Goal: Task Accomplishment & Management: Use online tool/utility

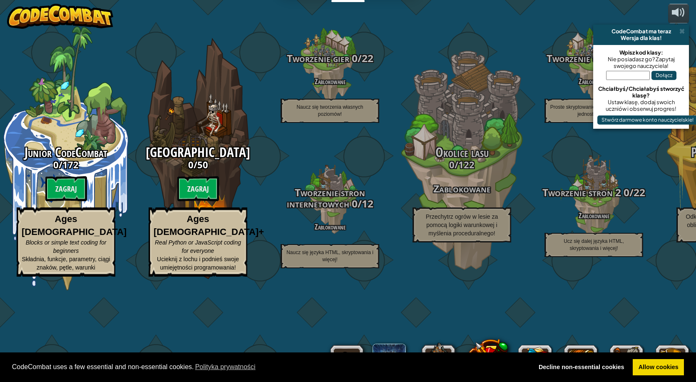
select select "pl"
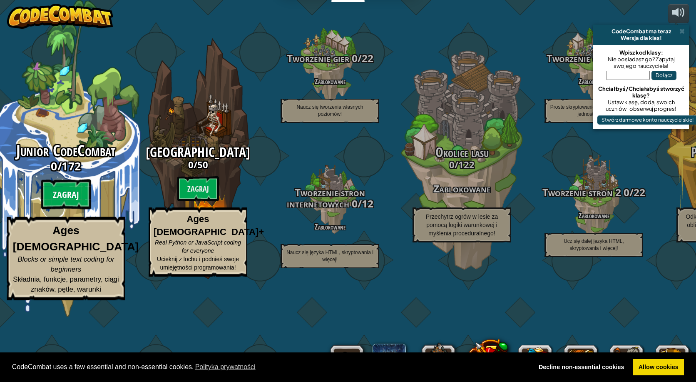
click at [70, 209] on btn "Zagraj" at bounding box center [66, 194] width 50 height 30
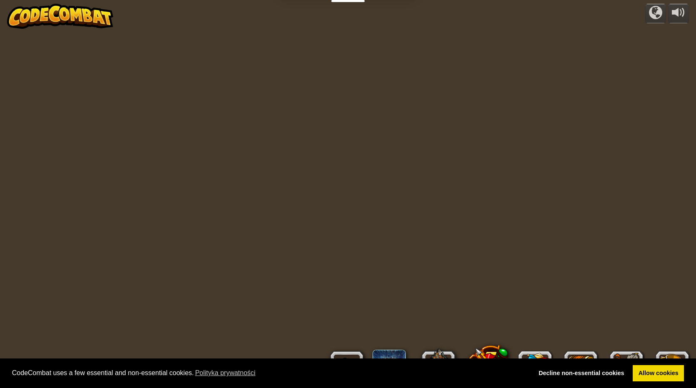
select select "pl"
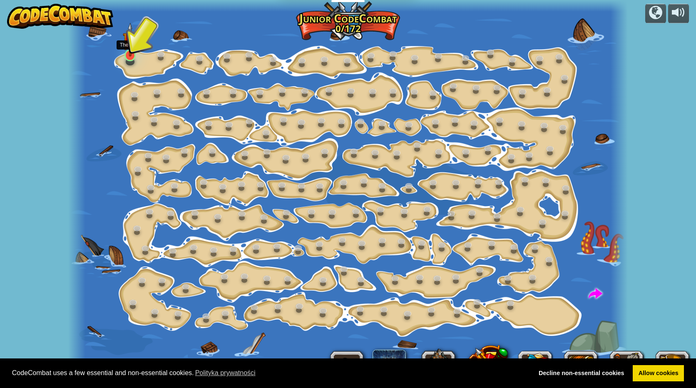
click at [127, 52] on img at bounding box center [130, 39] width 15 height 34
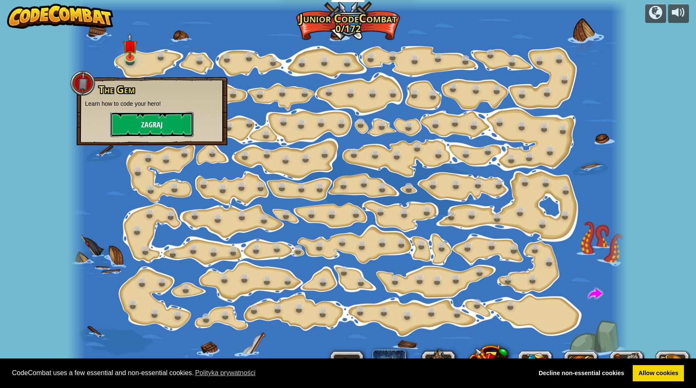
click at [158, 133] on button "Zagraj" at bounding box center [151, 124] width 83 height 25
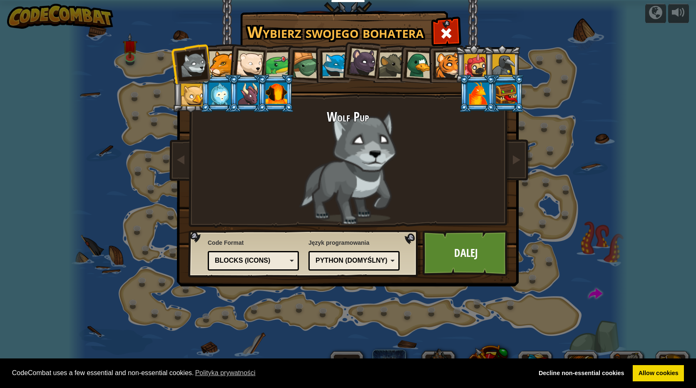
click at [234, 256] on div "Blocks (Icons)" at bounding box center [251, 261] width 72 height 10
click at [345, 266] on div "Python (Domyślny)" at bounding box center [354, 260] width 80 height 13
click at [307, 65] on div at bounding box center [306, 65] width 27 height 27
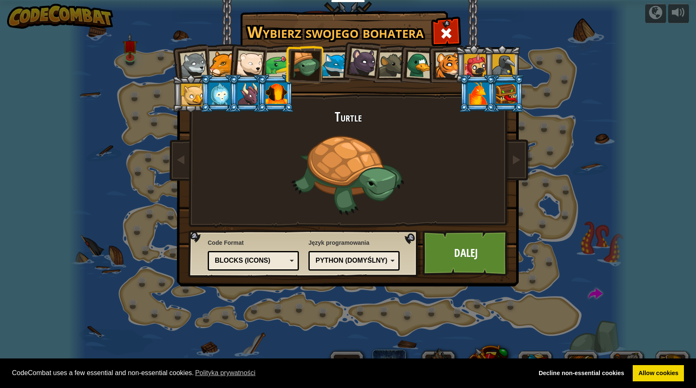
click at [326, 64] on div at bounding box center [334, 64] width 25 height 25
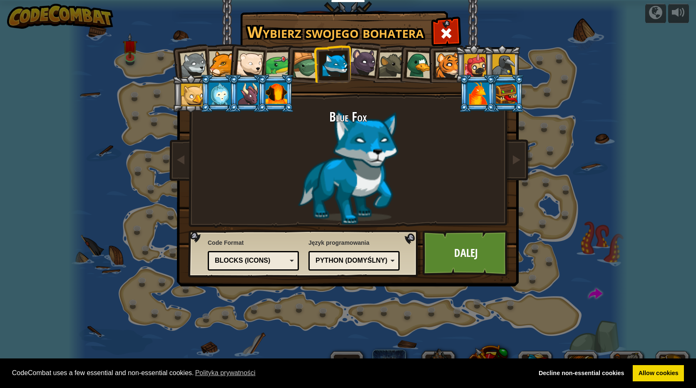
click at [270, 99] on div at bounding box center [276, 93] width 22 height 22
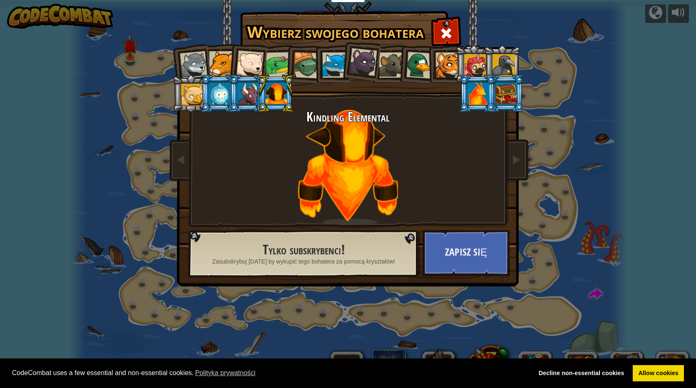
click at [315, 67] on li at bounding box center [331, 64] width 37 height 38
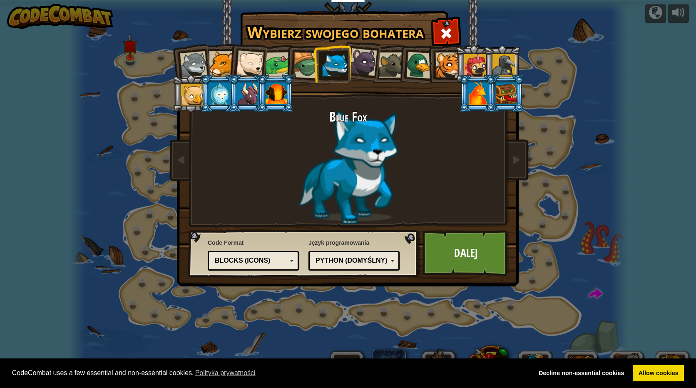
click at [311, 67] on div at bounding box center [306, 65] width 27 height 27
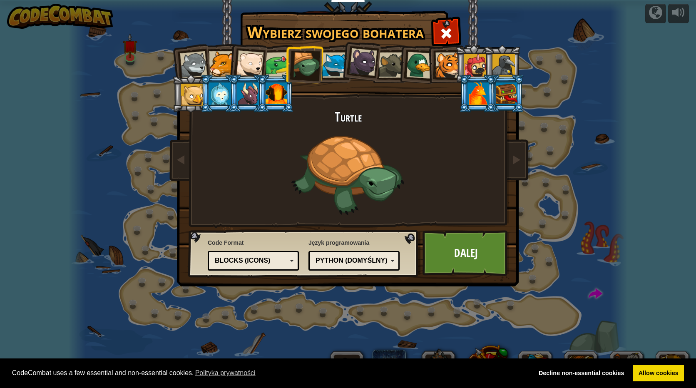
click at [281, 254] on div "Text code Blocks and code Blocks Blocks (Icons) Blocks (Icons)" at bounding box center [253, 261] width 91 height 20
click at [324, 261] on div "Python (Domyślny)" at bounding box center [351, 261] width 72 height 10
click at [459, 257] on link "Dalej" at bounding box center [465, 253] width 87 height 46
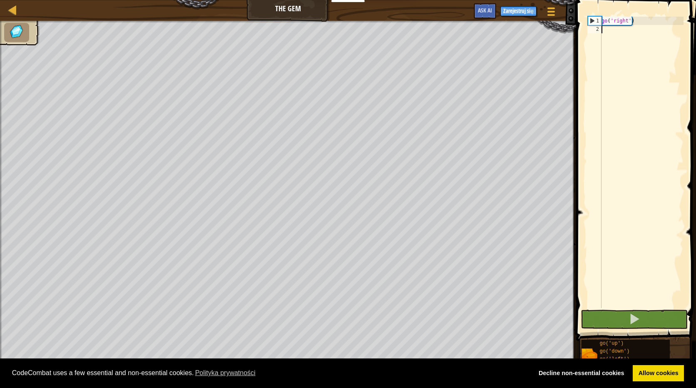
click at [616, 31] on div "go ( 'right' )" at bounding box center [642, 171] width 84 height 308
type textarea "g"
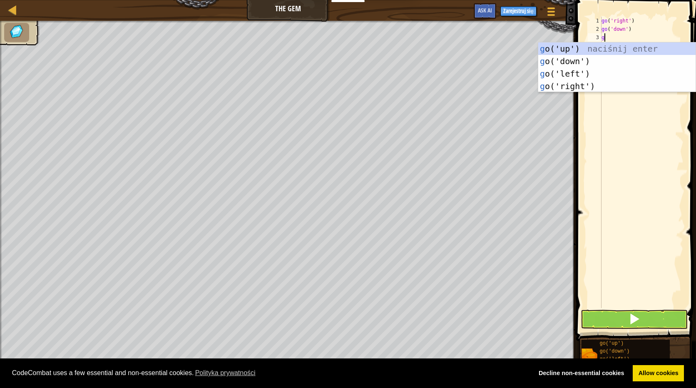
type textarea "go"
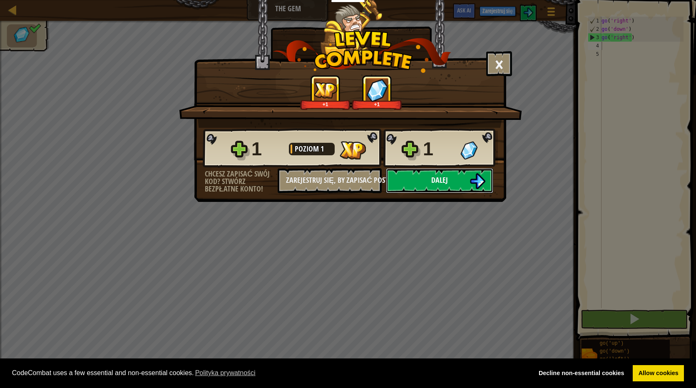
click at [427, 176] on button "Dalej" at bounding box center [439, 180] width 107 height 25
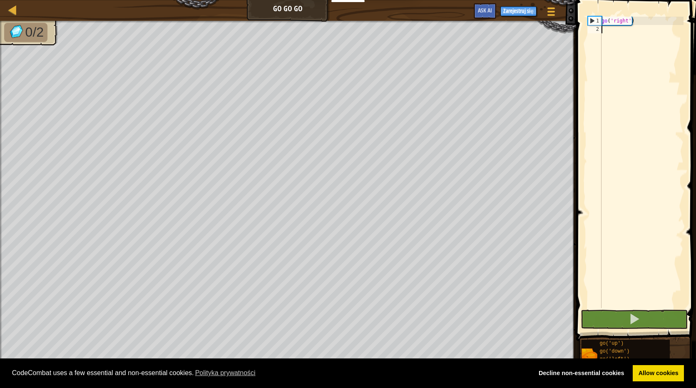
type textarea "go"
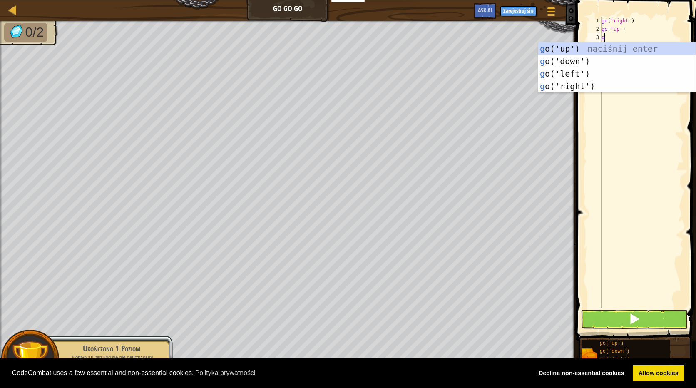
type textarea "go"
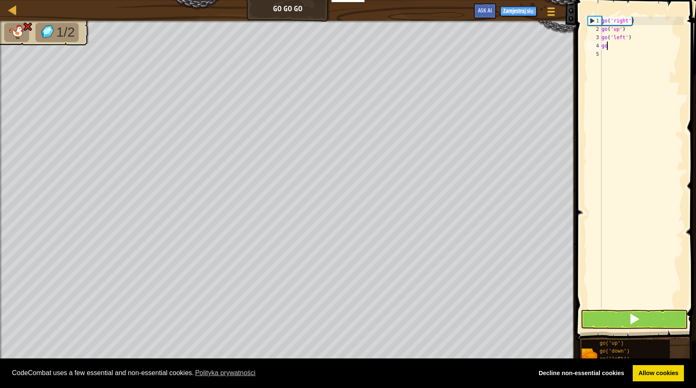
type textarea "g"
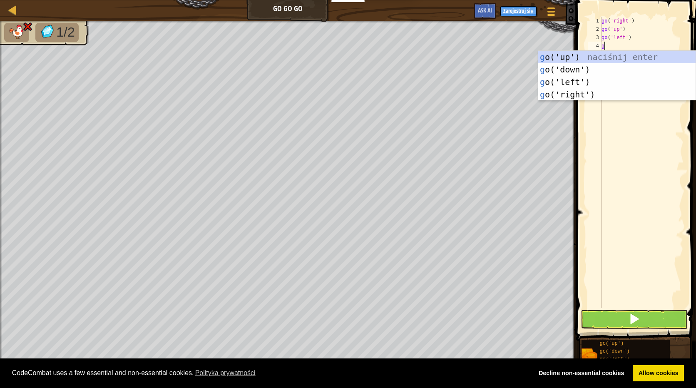
type textarea "go"
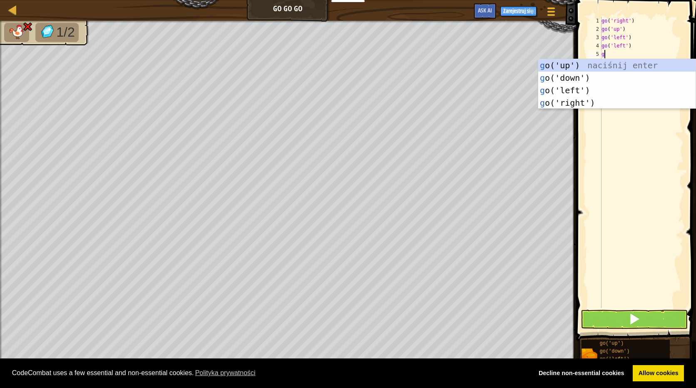
type textarea "go"
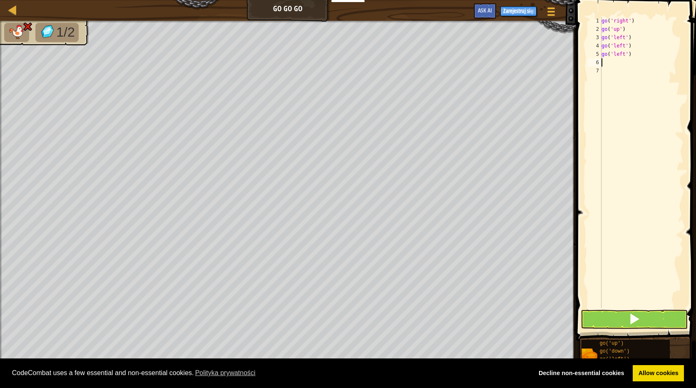
type textarea "go('left')"
type textarea "g"
type textarea "go('left')"
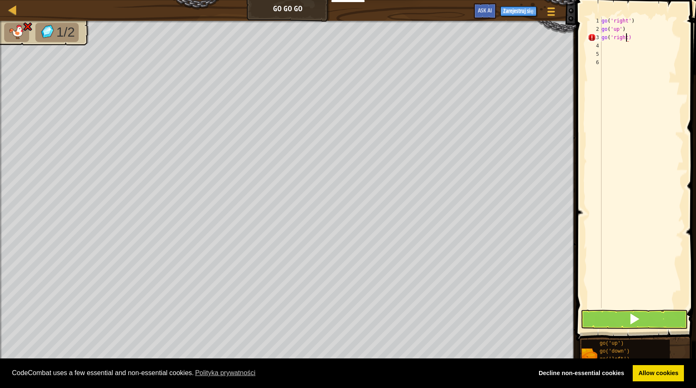
type textarea "go('right')"
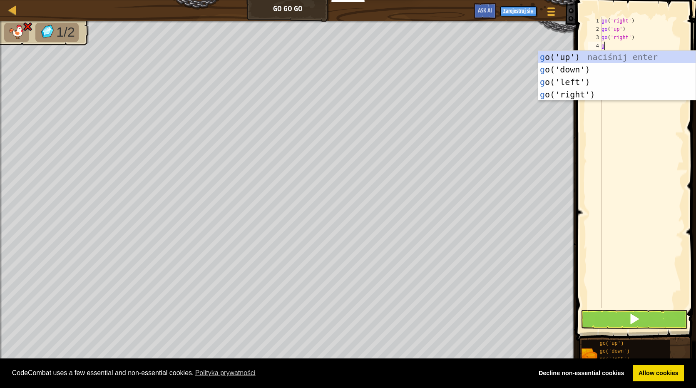
type textarea "go"
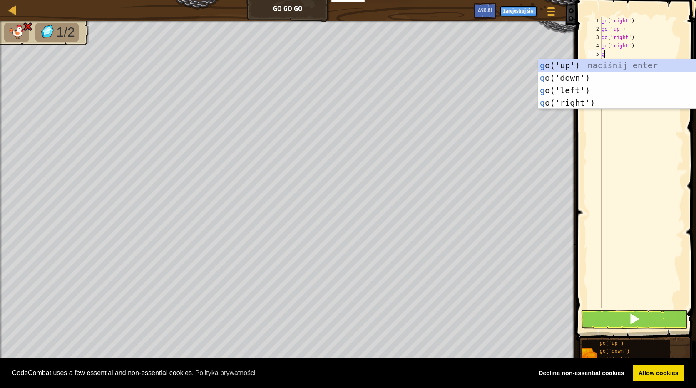
type textarea "go"
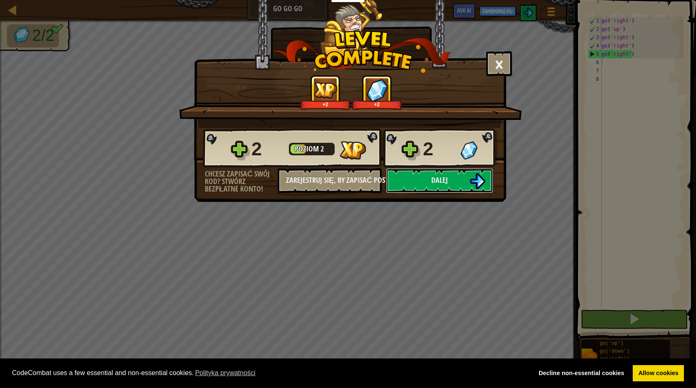
click at [427, 176] on button "Dalej" at bounding box center [439, 180] width 107 height 25
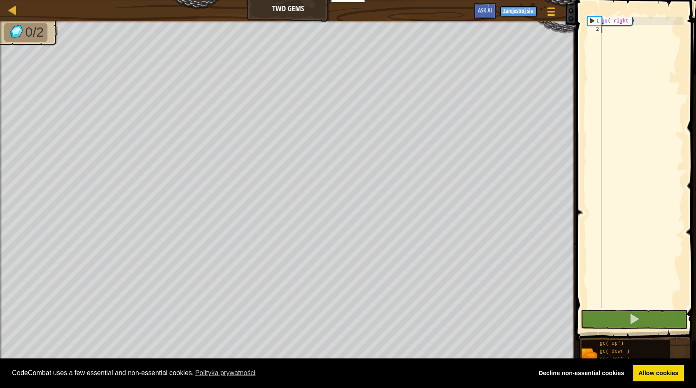
type textarea "go"
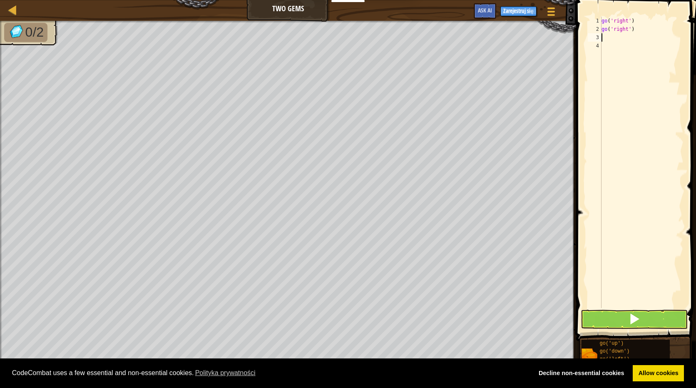
type textarea "go"
type textarea "g"
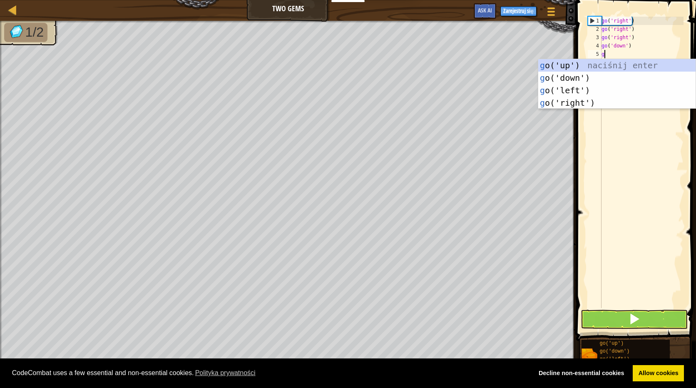
type textarea "go"
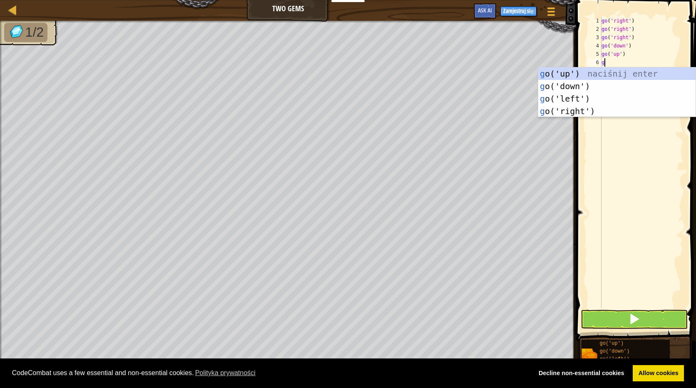
type textarea "go"
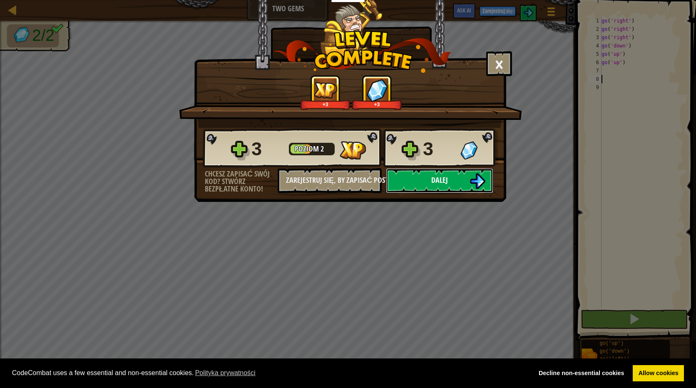
click at [397, 184] on button "Dalej" at bounding box center [439, 180] width 107 height 25
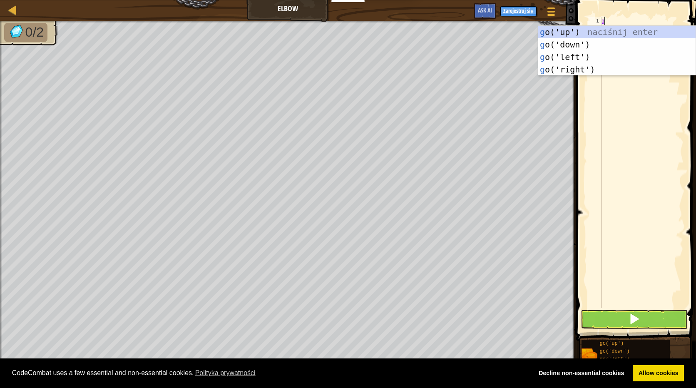
scroll to position [4, 0]
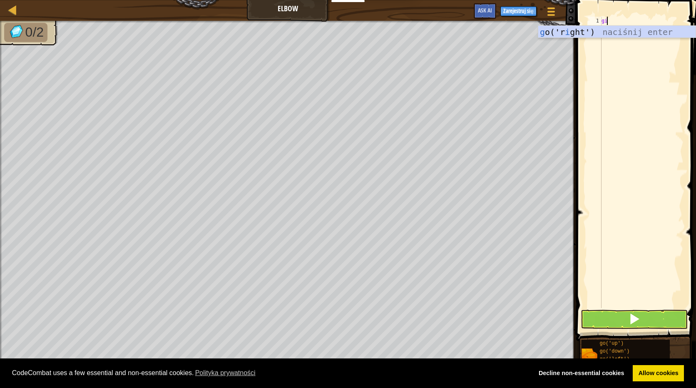
type textarea "g"
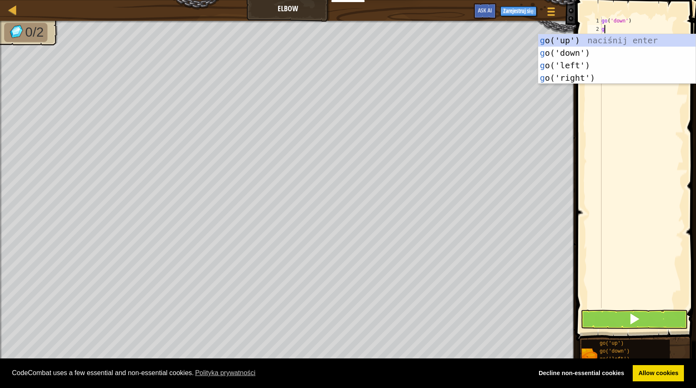
type textarea "go"
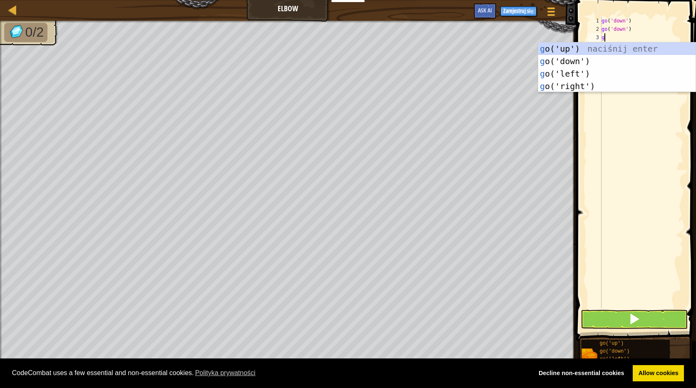
type textarea "go"
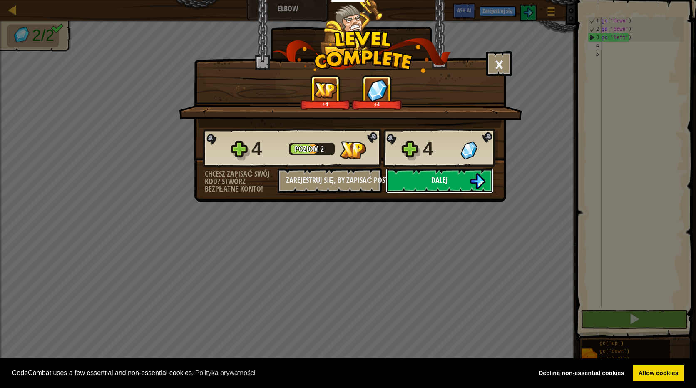
click at [398, 176] on button "Dalej" at bounding box center [439, 180] width 107 height 25
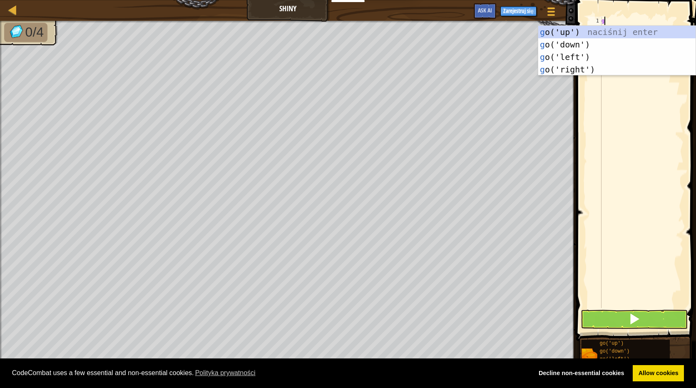
scroll to position [4, 0]
type textarea "g"
click at [611, 368] on link "Decline non-essential cookies" at bounding box center [581, 373] width 97 height 17
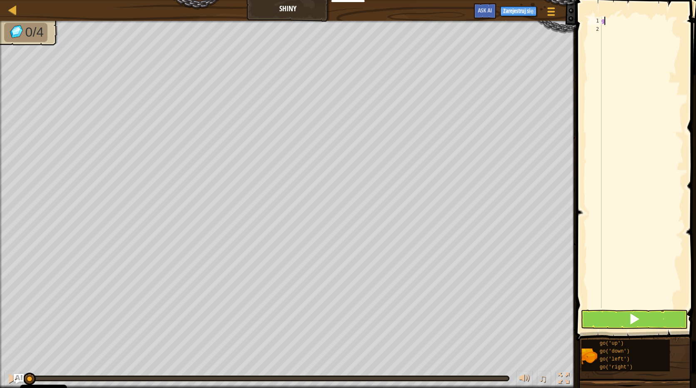
click at [607, 18] on div "g" at bounding box center [642, 171] width 84 height 308
type textarea "g"
type textarea "go('right', 2)"
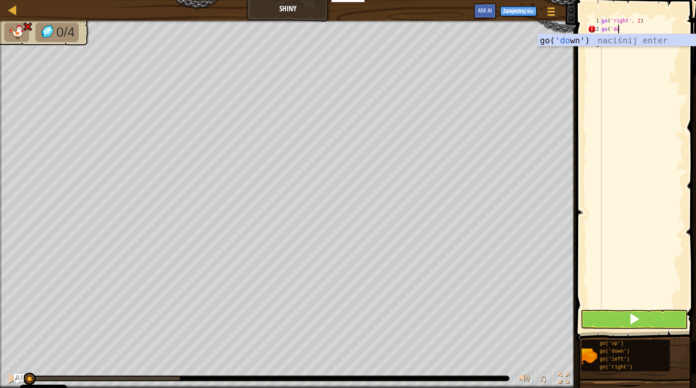
type textarea "go('down"
type textarea "go('down')"
type textarea "h"
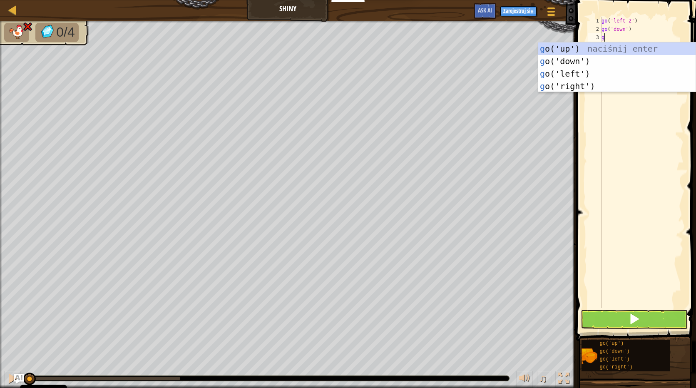
type textarea "go"
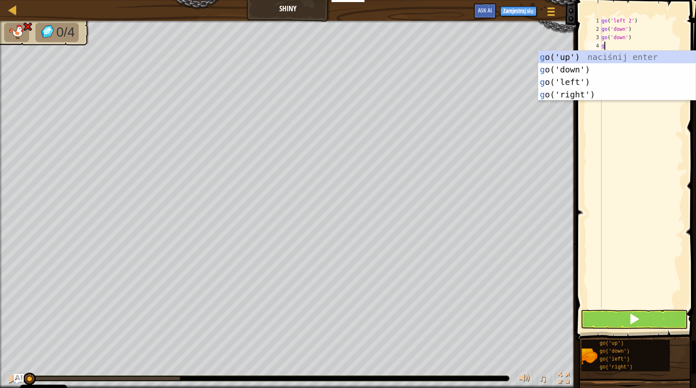
type textarea "go"
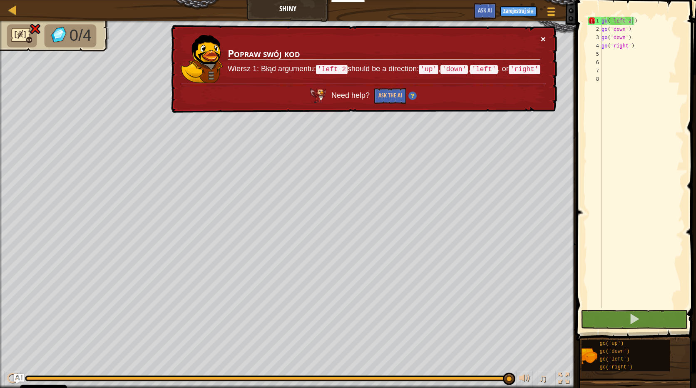
click at [542, 38] on button "×" at bounding box center [543, 39] width 5 height 9
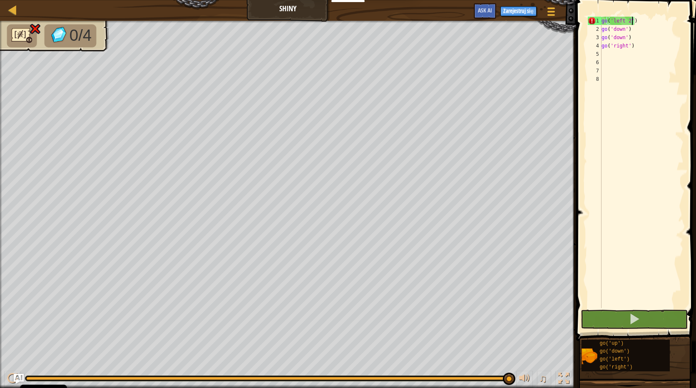
click at [630, 21] on div "go ( 'left 2' ) go ( 'down' ) go ( 'down' ) go ( 'right' )" at bounding box center [642, 171] width 84 height 308
type textarea "go('left')"
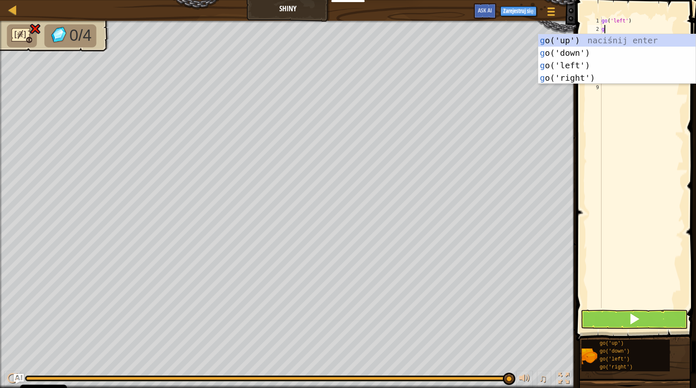
type textarea "go"
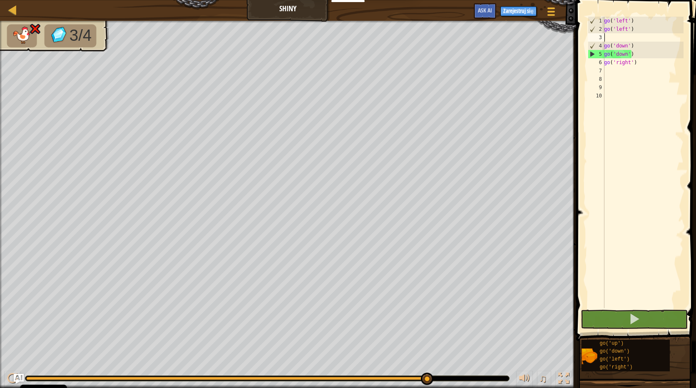
click at [633, 54] on div "go ( 'left' ) go ( 'left' ) go ( 'down' ) go ( 'down' ) go ( 'right' )" at bounding box center [642, 171] width 81 height 308
click at [627, 52] on div "go ( 'left' ) go ( 'left' ) go ( 'down' ) go ( 'down' ) go ( 'right' )" at bounding box center [642, 171] width 81 height 308
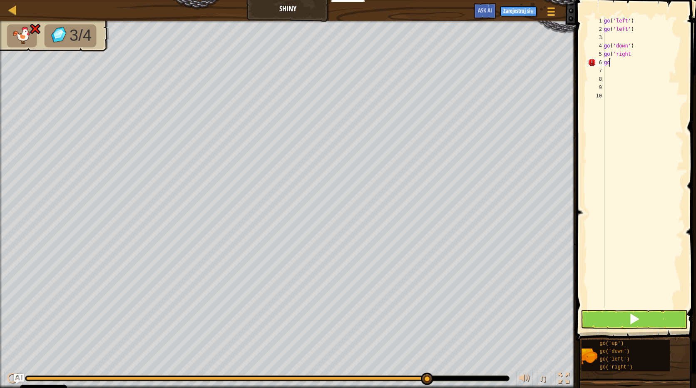
type textarea "g"
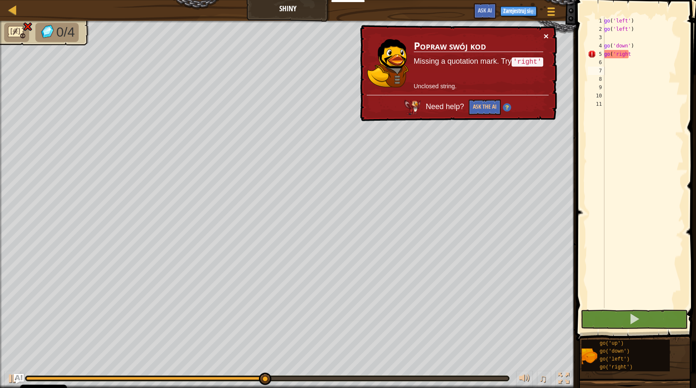
click at [546, 37] on button "×" at bounding box center [545, 36] width 5 height 9
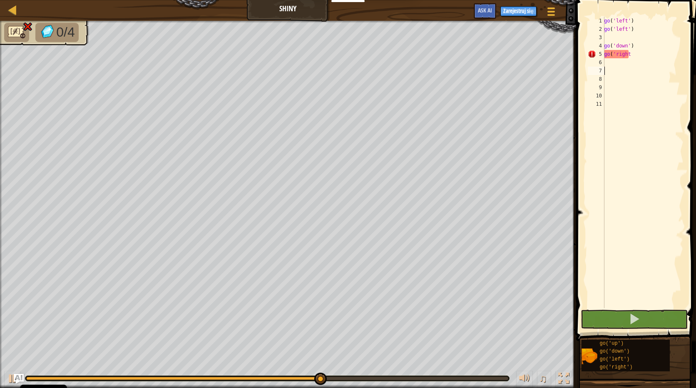
click at [630, 54] on div "go ( 'left' ) go ( 'left' ) go ( 'down' ) go ( 'right" at bounding box center [642, 171] width 81 height 308
type textarea "go('right')"
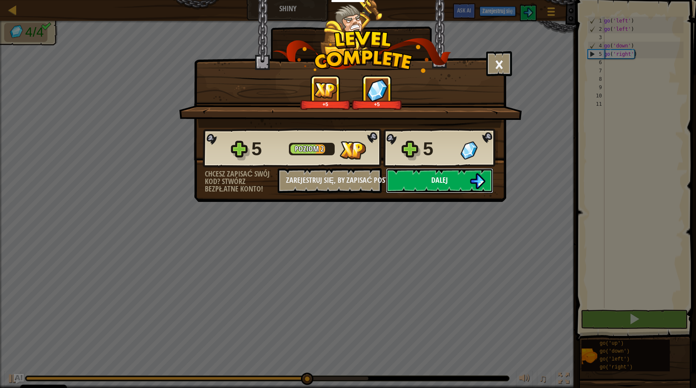
click at [440, 178] on span "Dalej" at bounding box center [439, 180] width 17 height 10
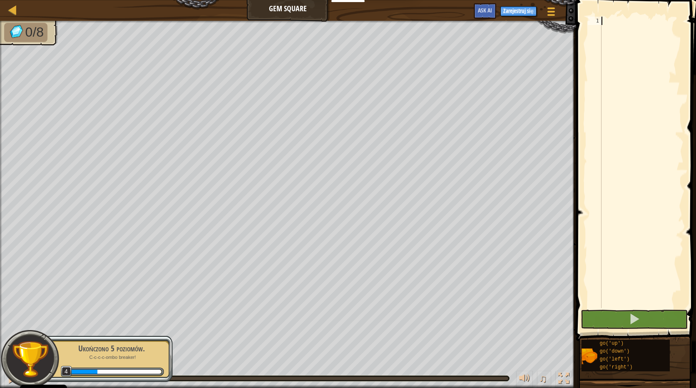
click at [613, 22] on div at bounding box center [642, 171] width 84 height 308
type textarea "go"
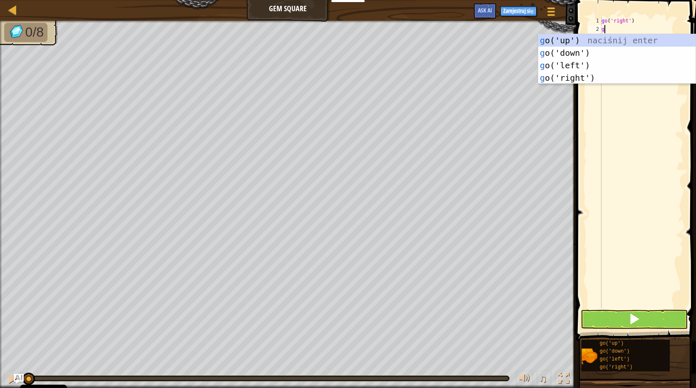
type textarea "go"
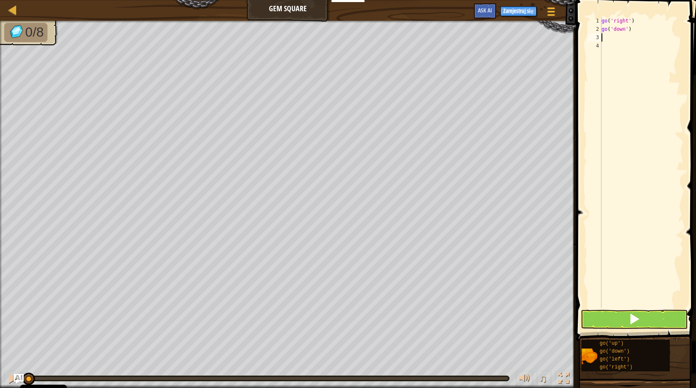
type textarea "go"
type textarea "go('left' 2)"
type textarea "h"
type textarea "go"
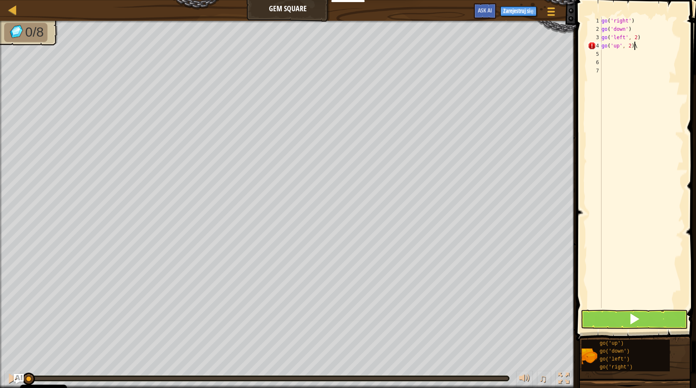
type textarea "go('up', 2)"
type textarea "h"
type textarea "go"
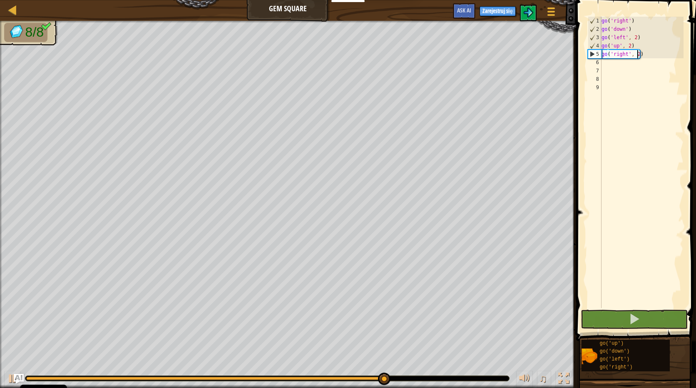
type textarea "go('right', 2)"
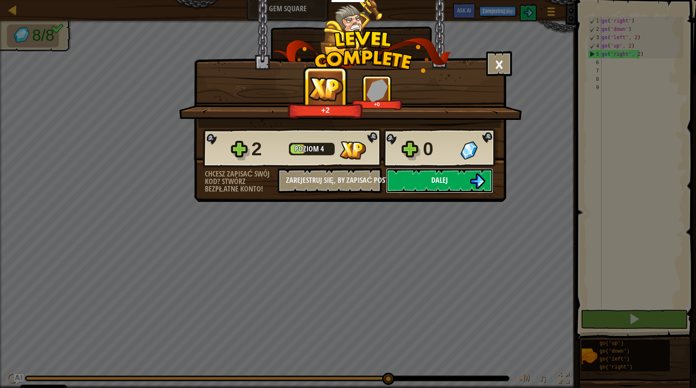
click at [430, 189] on button "Dalej" at bounding box center [439, 180] width 107 height 25
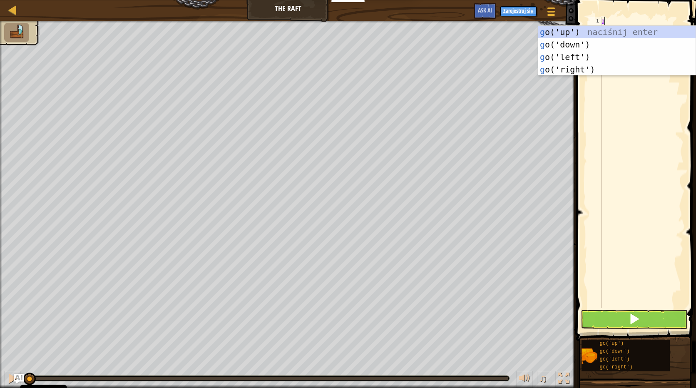
scroll to position [4, 0]
type textarea "go"
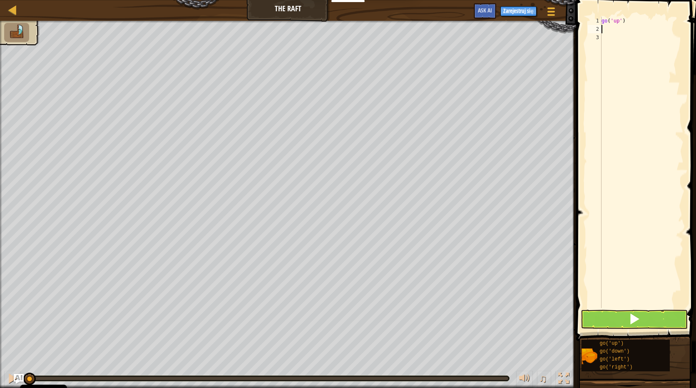
type textarea "go"
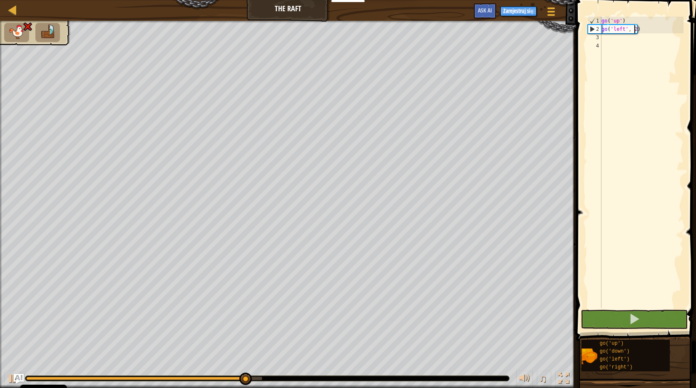
click at [623, 28] on div "go ( 'up' ) go ( 'left' , 2 )" at bounding box center [642, 171] width 84 height 308
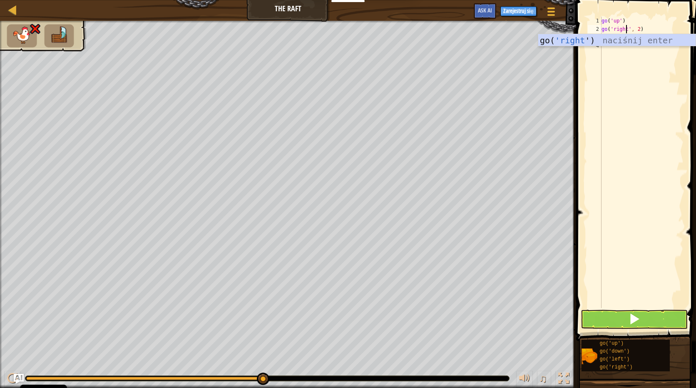
scroll to position [4, 1]
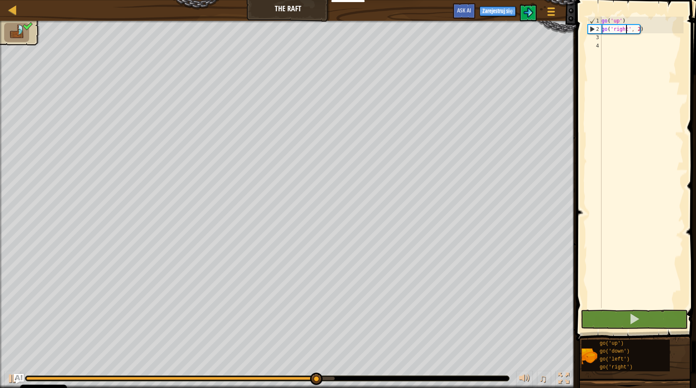
type textarea "go('right', 2)"
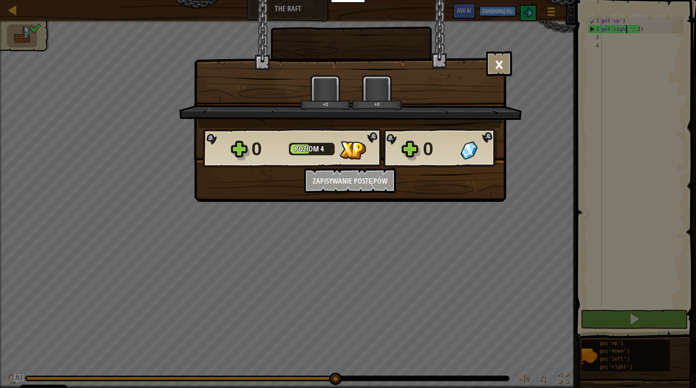
scroll to position [4, 2]
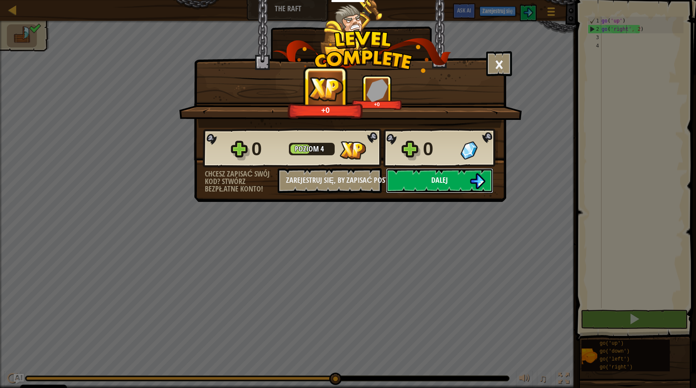
click at [420, 177] on button "Dalej" at bounding box center [439, 180] width 107 height 25
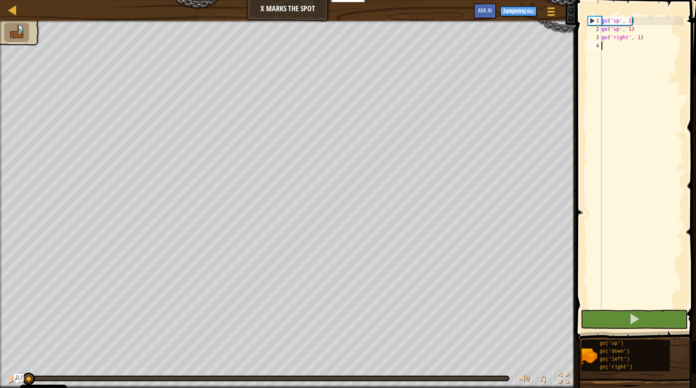
type textarea "goi"
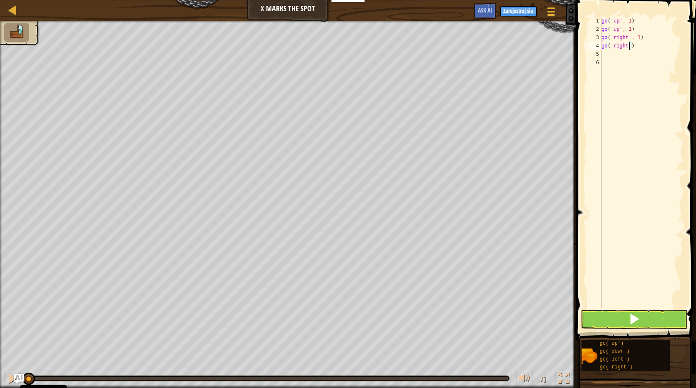
scroll to position [4, 2]
type textarea "go('right', 2)"
type textarea "\"
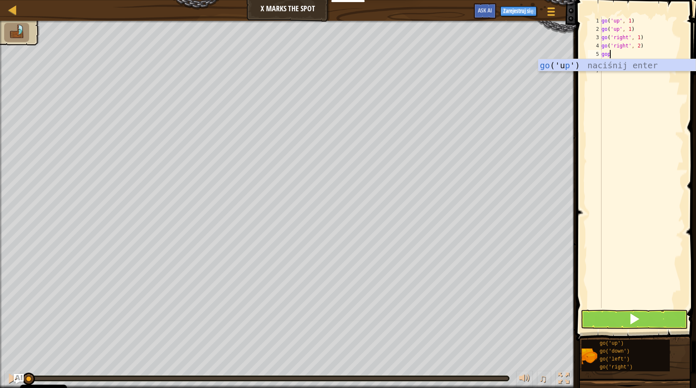
type textarea "go"
type textarea "go('down', 2)"
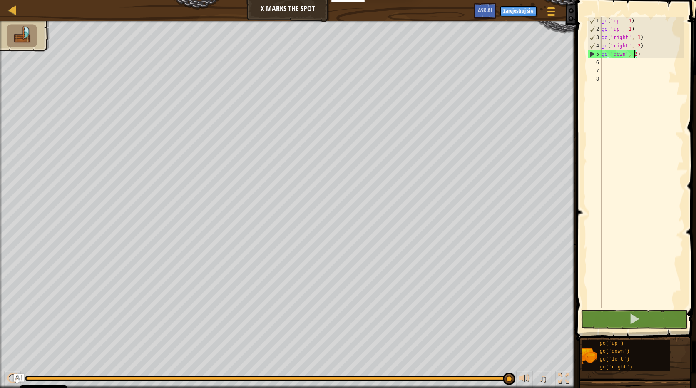
click at [647, 52] on div "go ( 'up' , 1 ) go ( 'up' , 1 ) go ( 'right' , 1 ) go ( 'right' , 2 ) go ( 'dow…" at bounding box center [642, 171] width 84 height 308
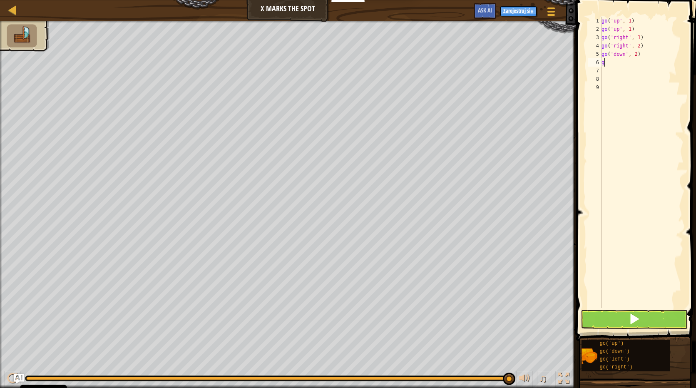
type textarea "go"
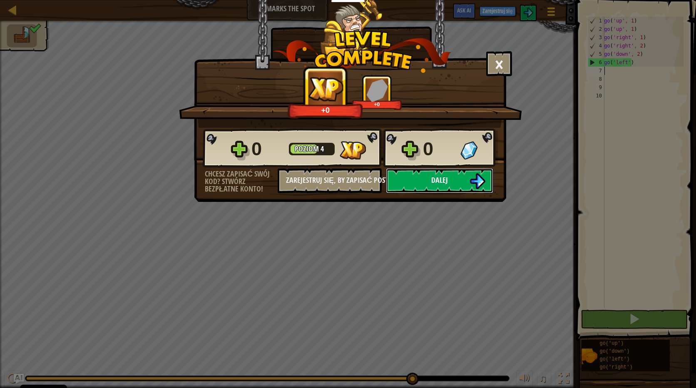
click at [421, 171] on button "Dalej" at bounding box center [439, 180] width 107 height 25
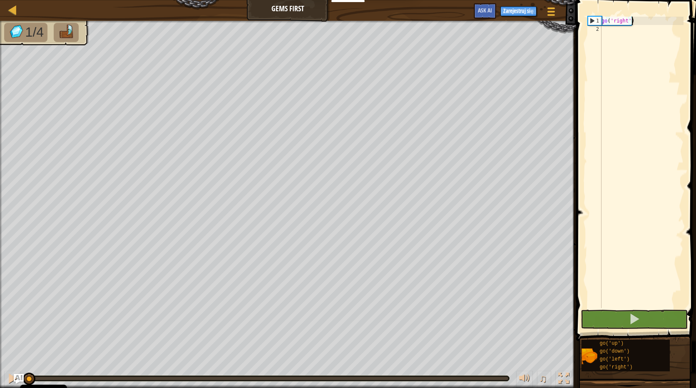
click at [628, 22] on div "go ( 'right' )" at bounding box center [642, 171] width 84 height 308
type textarea "go('right', 2)"
click at [627, 32] on div "go ( 'right' , 2 )" at bounding box center [642, 171] width 84 height 308
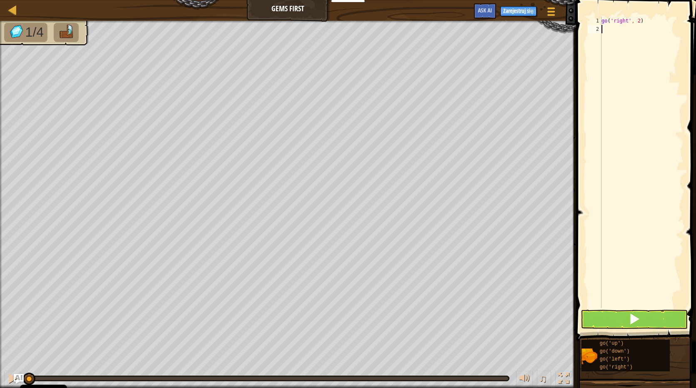
type textarea "go"
type textarea "go('up', 2)"
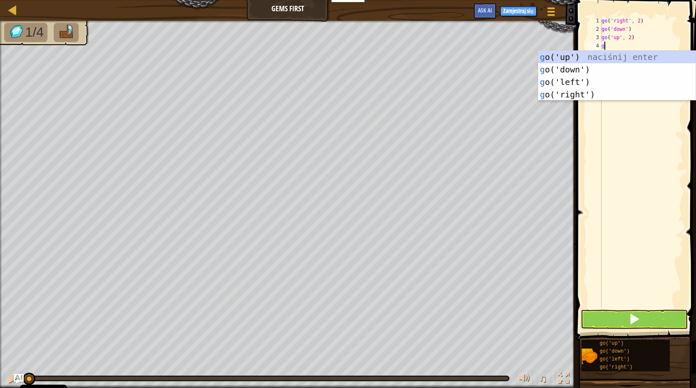
type textarea "go"
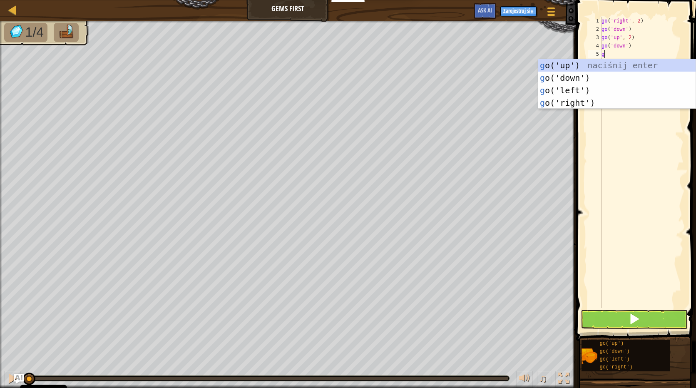
type textarea "go"
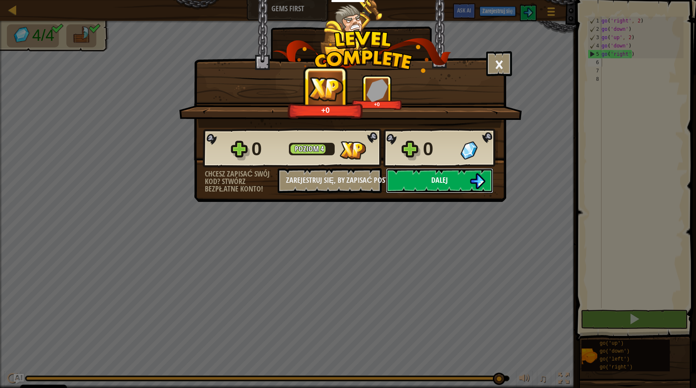
click at [430, 177] on button "Dalej" at bounding box center [439, 180] width 107 height 25
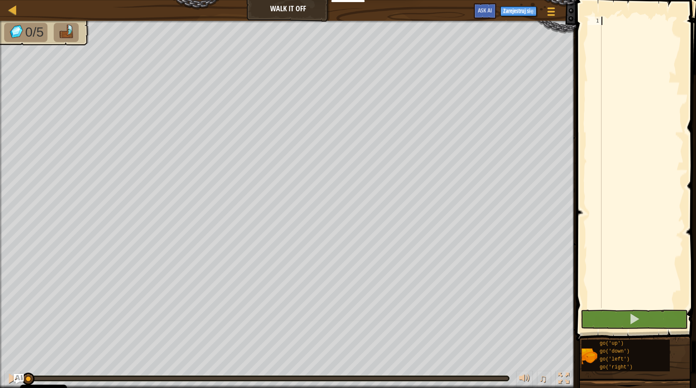
type textarea "go"
type textarea "go('up', 3)"
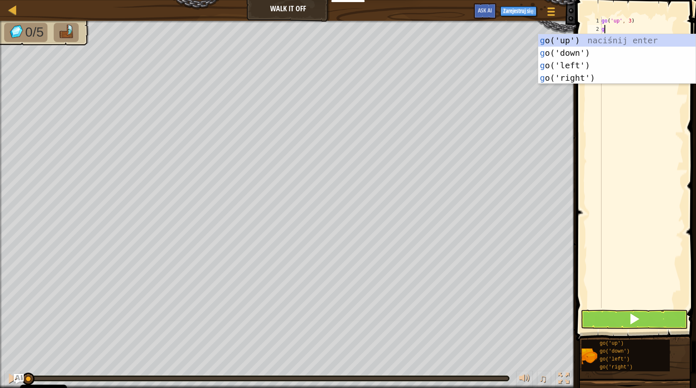
type textarea "go"
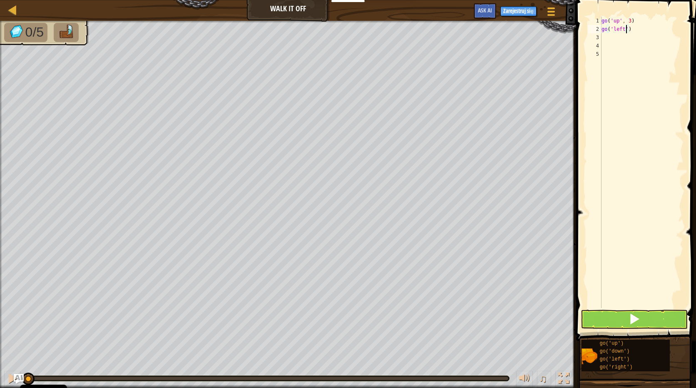
scroll to position [4, 2]
type textarea "go('left', 4)"
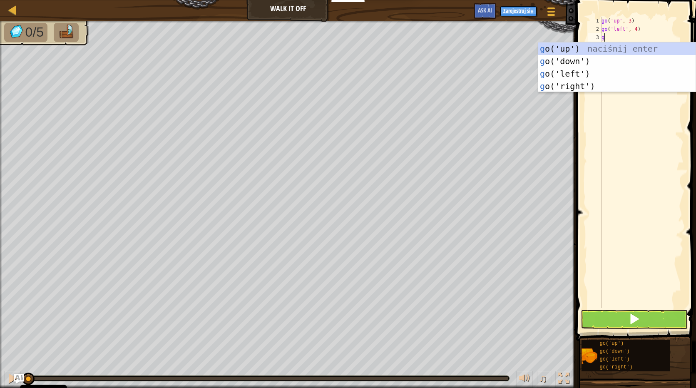
type textarea "go"
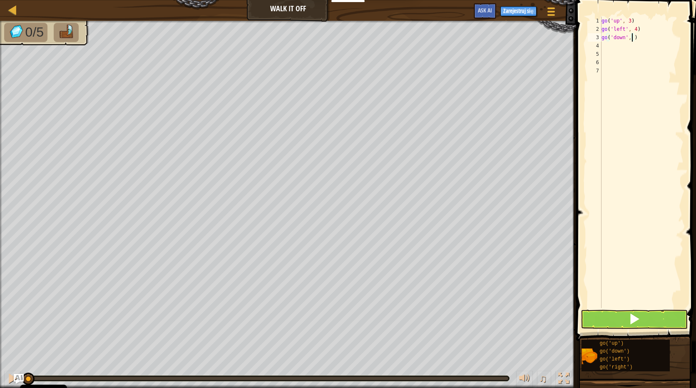
type textarea "go('down', 3)"
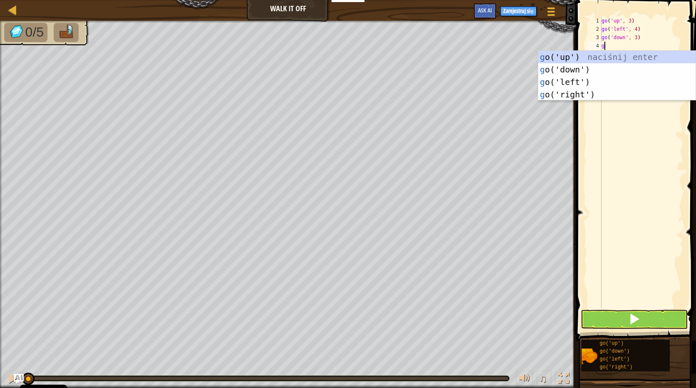
type textarea "go"
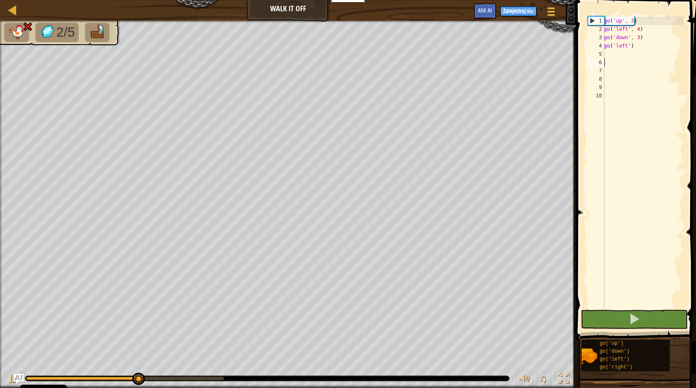
click at [625, 30] on div "go ( 'up' , 3 ) go ( 'left' , 4 ) go ( 'down' , 3 ) go ( 'left' )" at bounding box center [642, 171] width 81 height 308
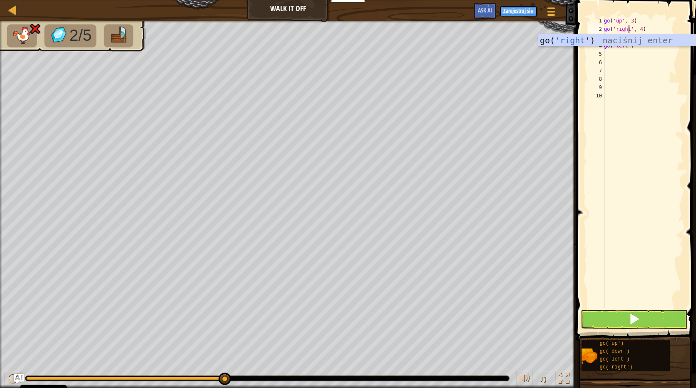
scroll to position [4, 1]
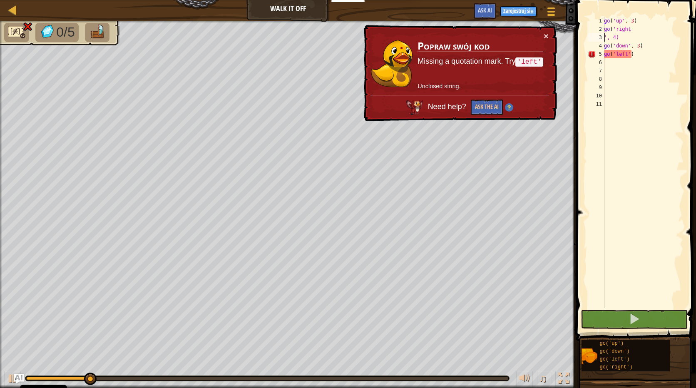
click at [630, 55] on div "go ( 'up' , 3 ) go ( 'right ', 4) go ( 'down' , 3 ) go ( 'left' )" at bounding box center [642, 171] width 81 height 308
click at [543, 32] on button "×" at bounding box center [545, 36] width 5 height 9
click at [543, 27] on div "× Popraw swój kod Missing a quotation mark. Try 'left' Unclosed string. Need he…" at bounding box center [459, 73] width 195 height 97
click at [548, 32] on button "×" at bounding box center [545, 36] width 5 height 9
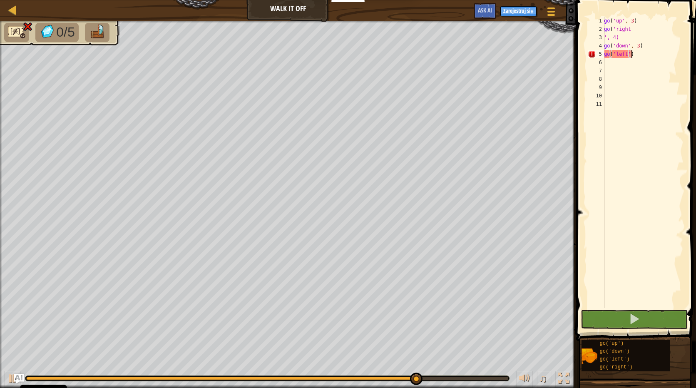
click at [603, 38] on div "3" at bounding box center [596, 37] width 17 height 8
type textarea "go('right', 4)"
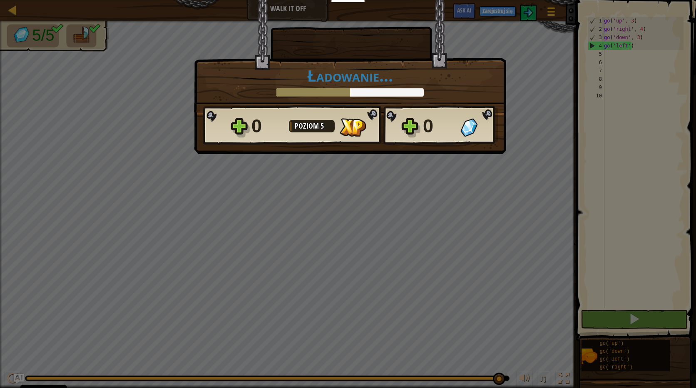
scroll to position [4, 2]
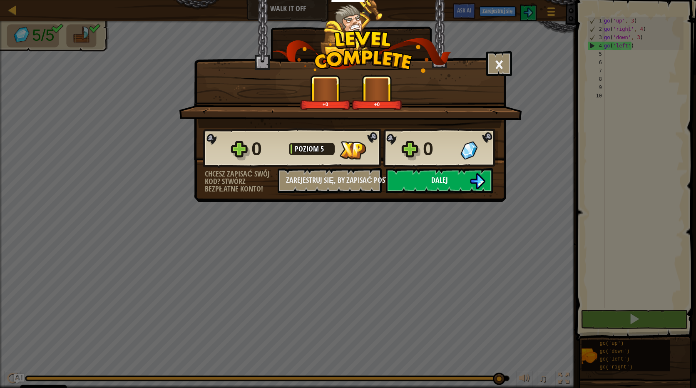
click at [456, 174] on button "Dalej" at bounding box center [439, 180] width 107 height 25
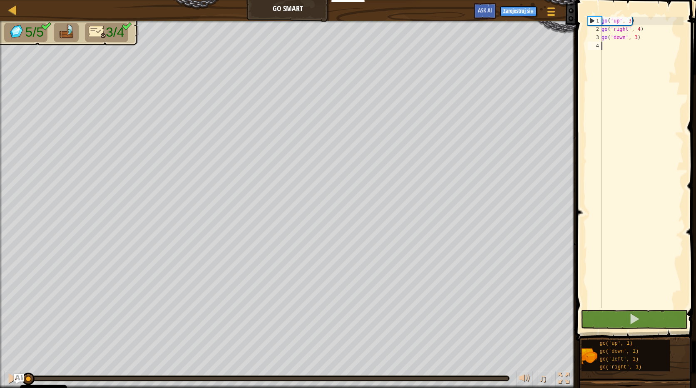
type textarea "go"
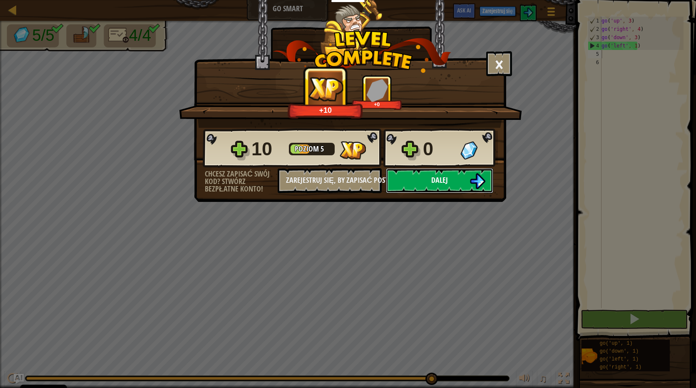
click at [429, 186] on button "Dalej" at bounding box center [439, 180] width 107 height 25
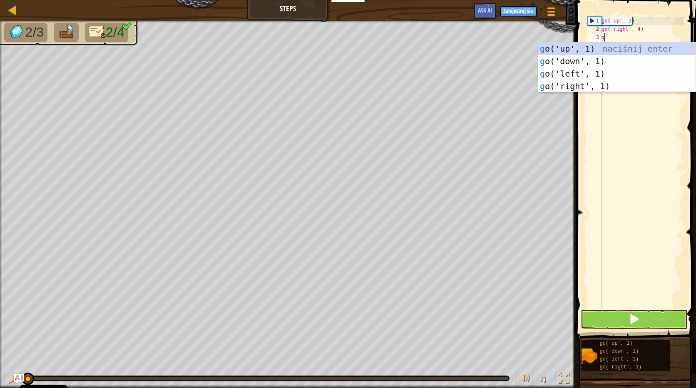
scroll to position [4, 0]
type textarea "go"
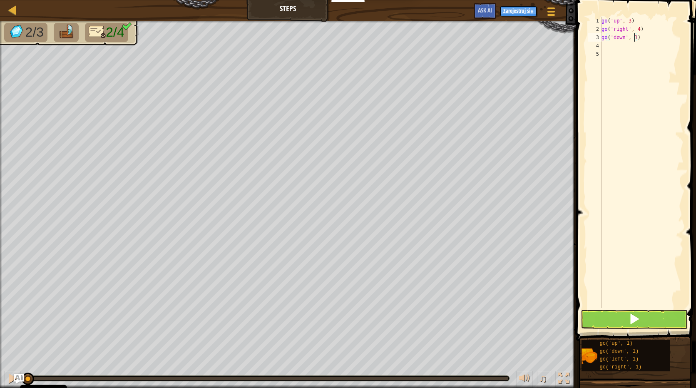
type textarea "go('down', 3)"
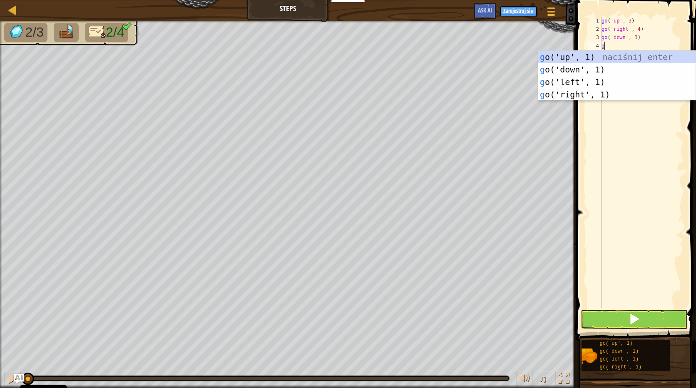
type textarea "go"
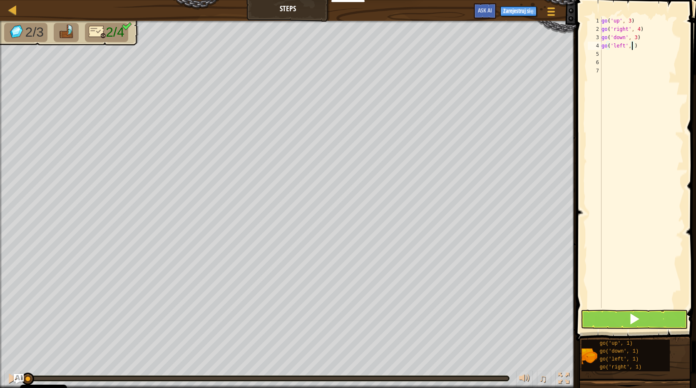
scroll to position [4, 2]
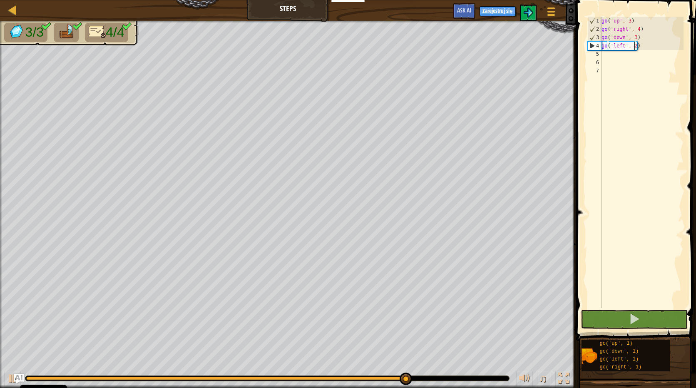
type textarea "go('left', 2)"
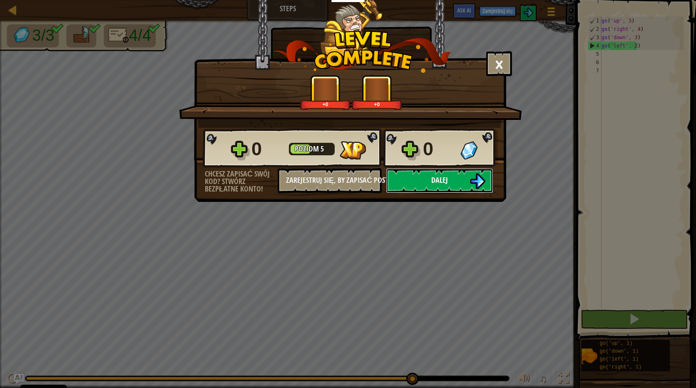
click at [424, 176] on button "Dalej" at bounding box center [439, 180] width 107 height 25
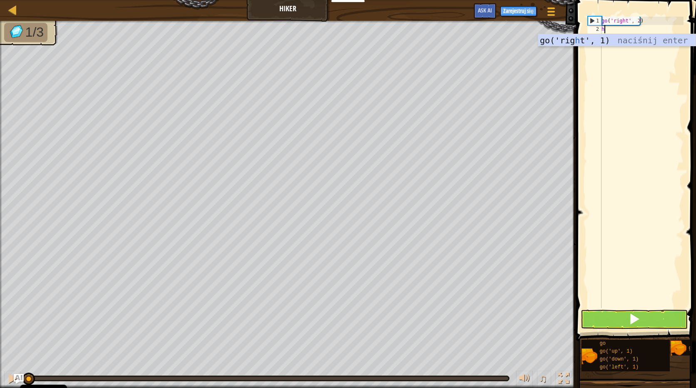
scroll to position [4, 0]
type textarea "h"
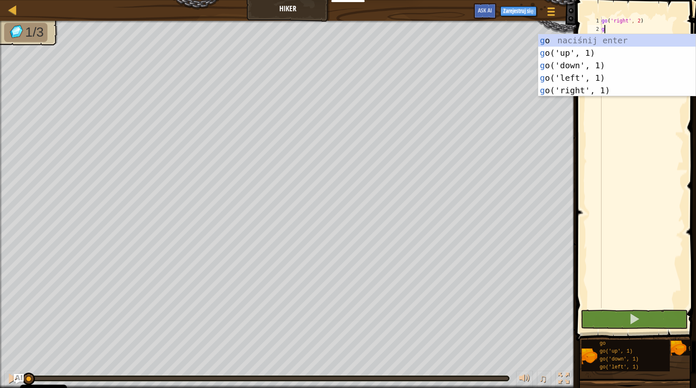
type textarea "go"
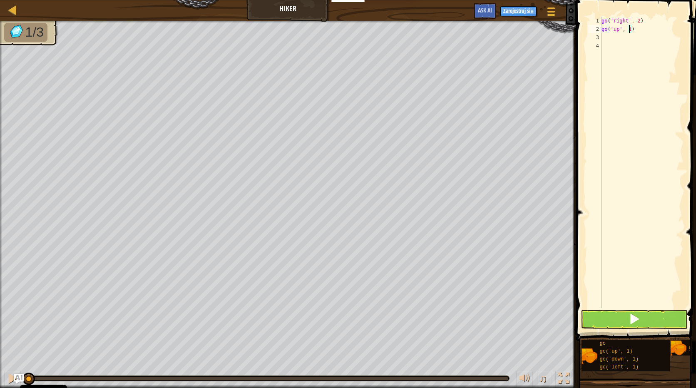
type textarea "go('up', 3)"
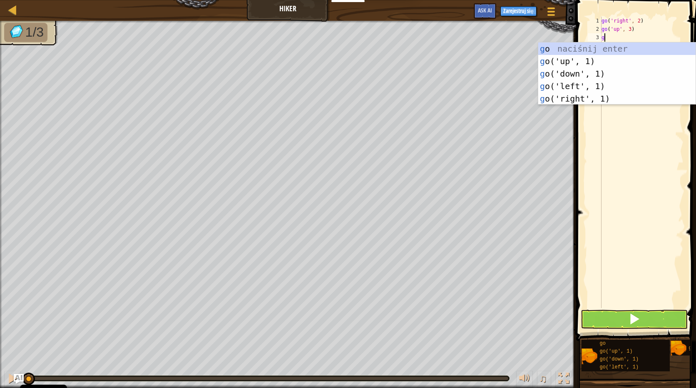
type textarea "go"
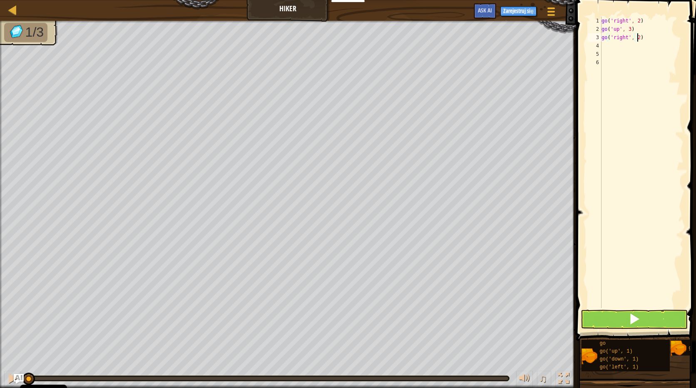
scroll to position [4, 2]
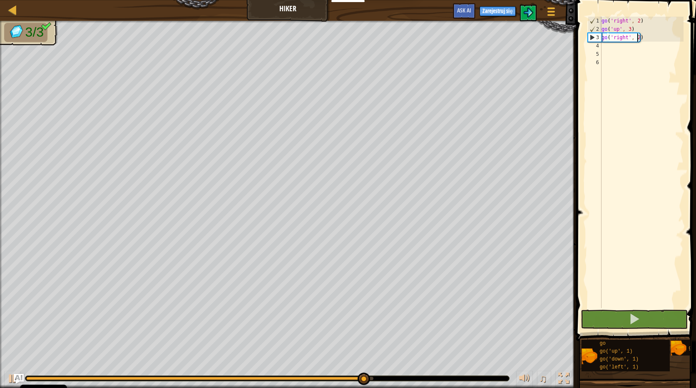
type textarea "go('right', 2)"
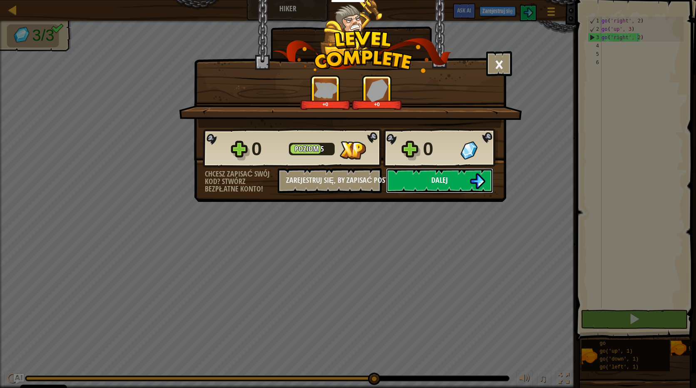
click at [459, 183] on button "Dalej" at bounding box center [439, 180] width 107 height 25
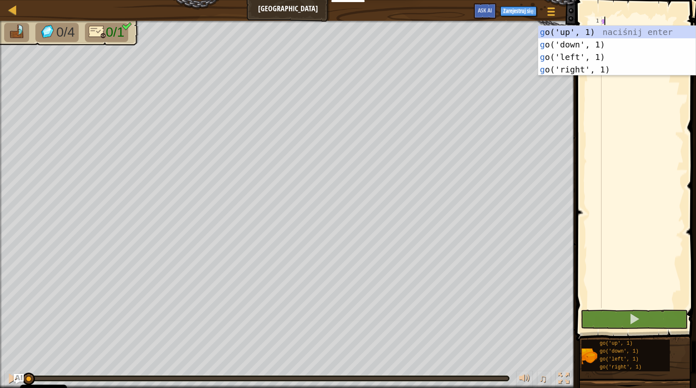
scroll to position [4, 0]
type textarea "go"
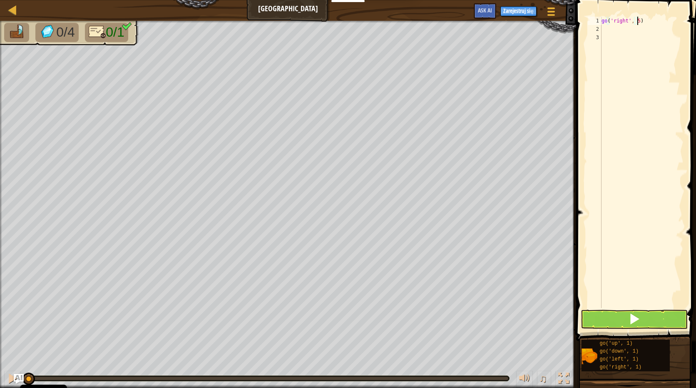
scroll to position [4, 2]
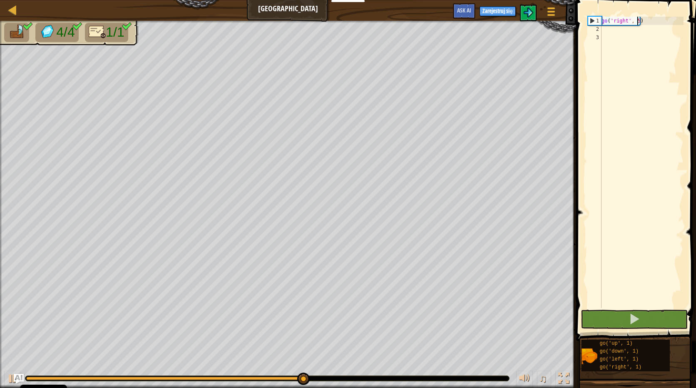
type textarea "go('right', 5)"
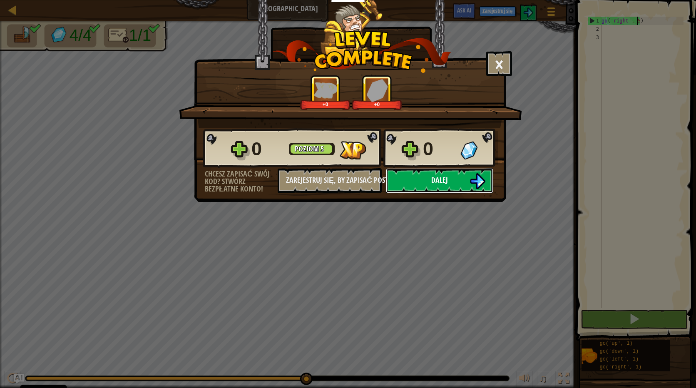
click at [466, 183] on button "Dalej" at bounding box center [439, 180] width 107 height 25
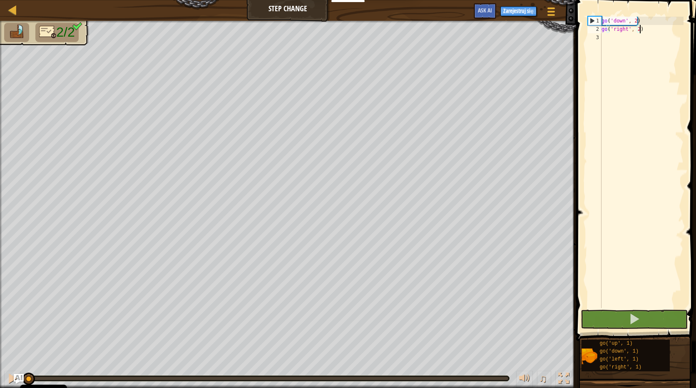
click at [638, 31] on div "go ( 'down' , 2 ) go ( 'right' , 2 )" at bounding box center [642, 171] width 84 height 308
click at [635, 31] on div "go ( 'down' , 2 ) go ( 'right' , 2 )" at bounding box center [642, 171] width 84 height 308
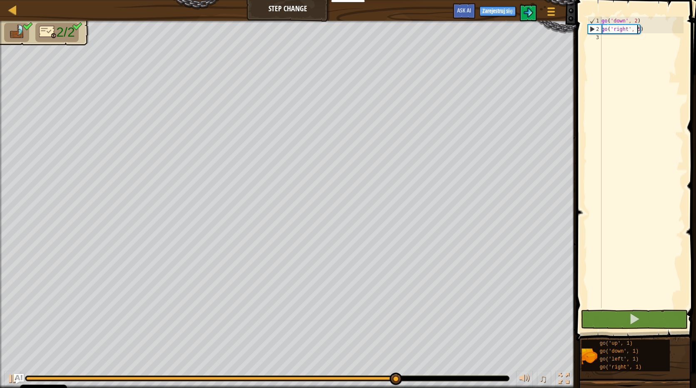
type textarea "go('right', 5)"
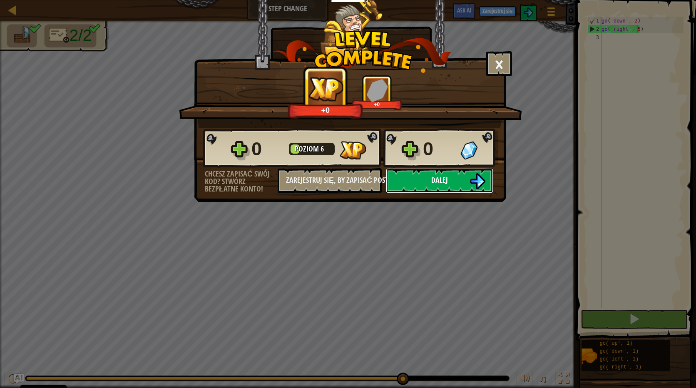
click at [454, 175] on button "Dalej" at bounding box center [439, 180] width 107 height 25
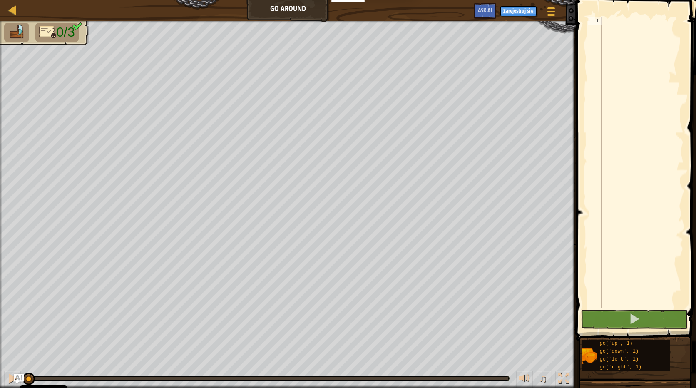
type textarea "go"
type textarea "go('up', 2)"
type textarea "go"
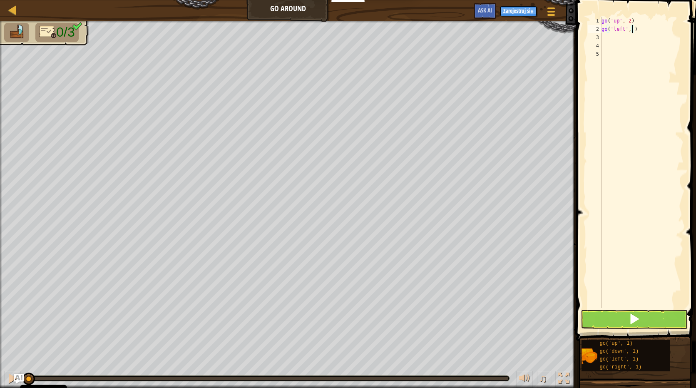
type textarea "go('left', 3)"
type textarea "g"
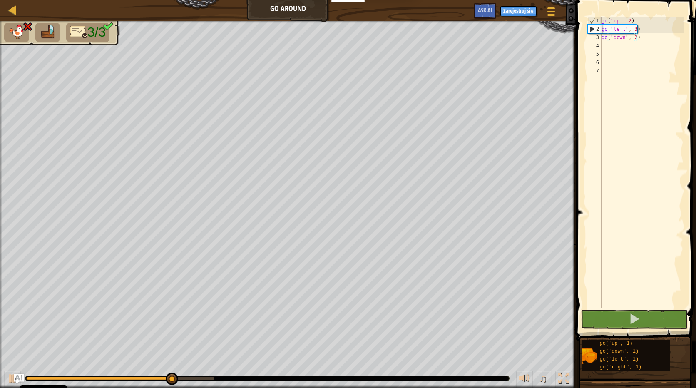
click at [622, 27] on div "go ( 'up' , 2 ) go ( 'left' , 3 ) go ( 'down' , 2 )" at bounding box center [642, 171] width 84 height 308
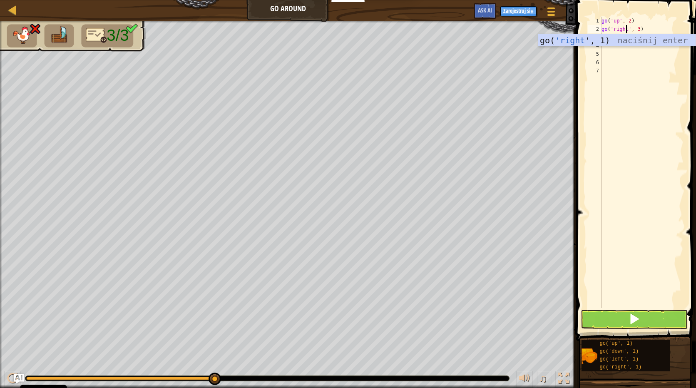
scroll to position [4, 1]
type textarea "go('right', 3)"
click at [648, 49] on div "go ( 'up' , 2 ) go ( 'right' , 3 ) go ( 'down' , 2 )" at bounding box center [642, 171] width 84 height 308
click at [626, 324] on button at bounding box center [633, 319] width 107 height 19
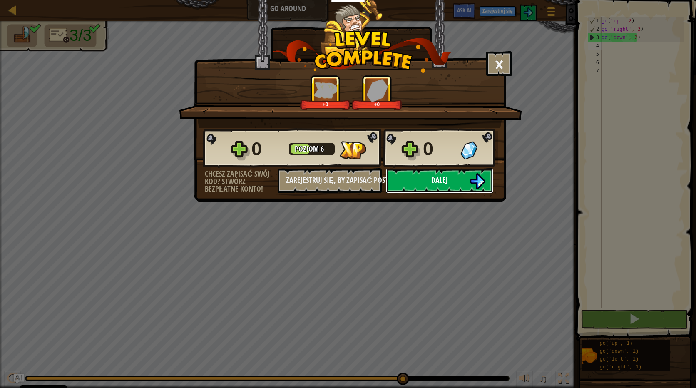
click at [432, 184] on span "Dalej" at bounding box center [439, 180] width 17 height 10
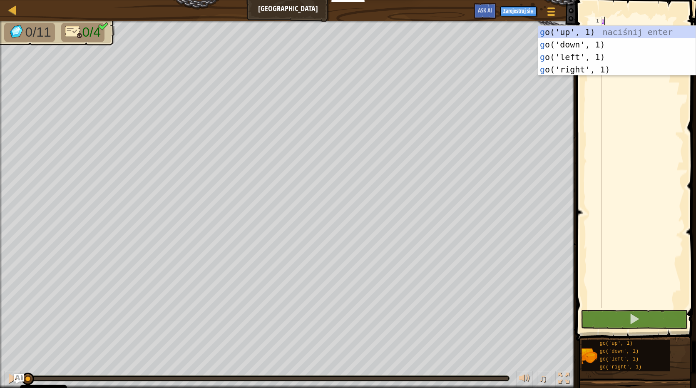
scroll to position [4, 0]
type textarea "go"
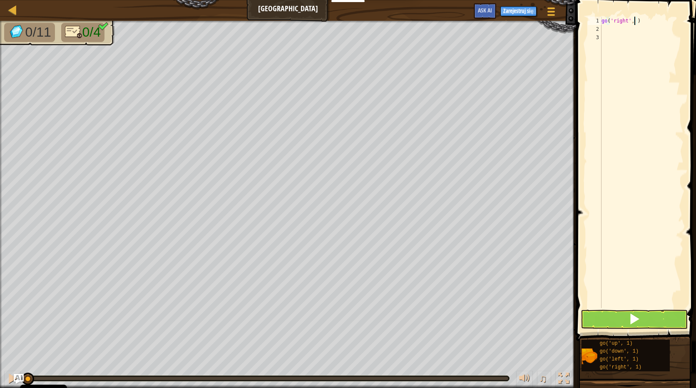
type textarea "go('right', 3)"
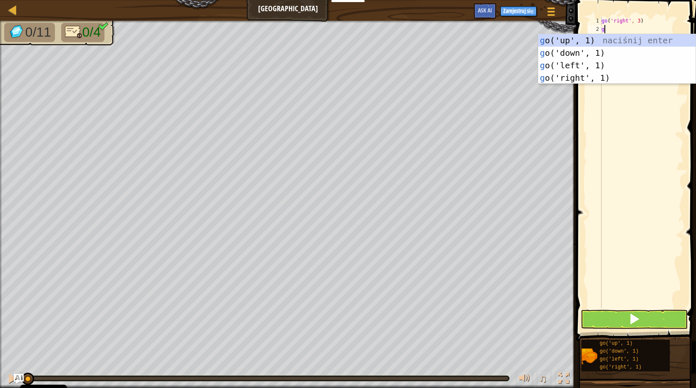
type textarea "go"
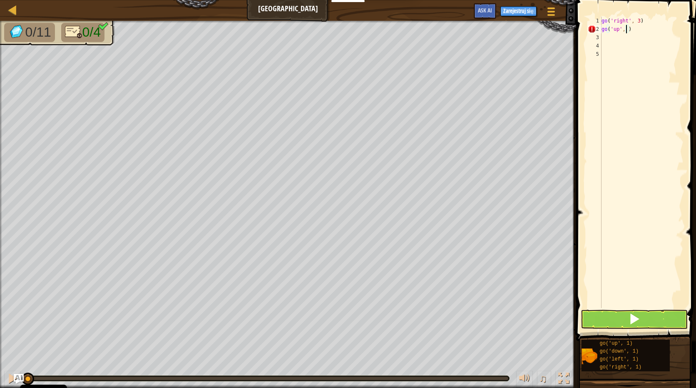
scroll to position [4, 2]
drag, startPoint x: 649, startPoint y: 24, endPoint x: 599, endPoint y: 20, distance: 50.1
click at [599, 20] on div "go('up', 3) 1 2 3 4 5 go ( 'right' , 3 ) go ( 'up' , 3 ) הההההההההההההההההההההה…" at bounding box center [634, 162] width 97 height 291
click at [640, 30] on div "go ( 'right' , 3 ) go ( 'up' , 3 )" at bounding box center [642, 171] width 84 height 308
type textarea "go('up', 3)"
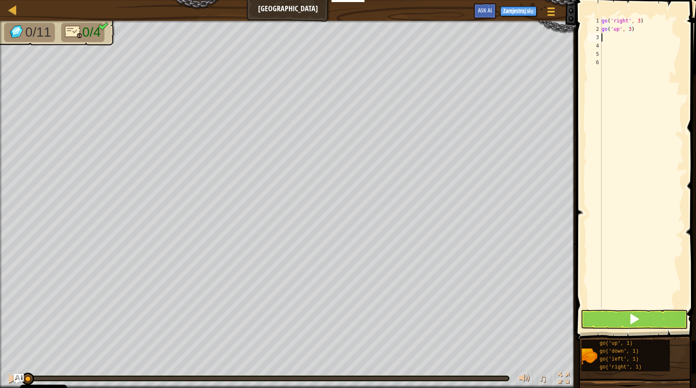
scroll to position [4, 0]
type textarea "go('left', 3)"
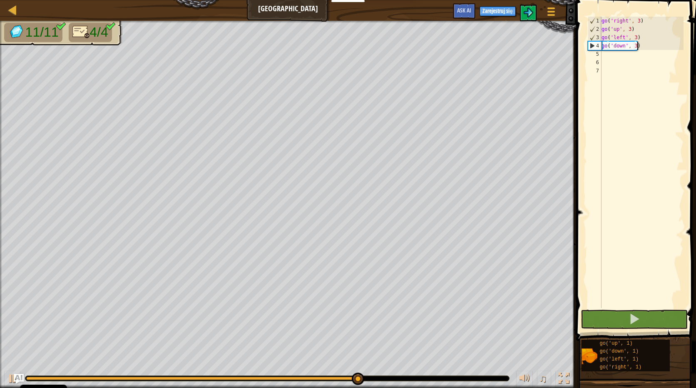
type textarea "go('down', 3)"
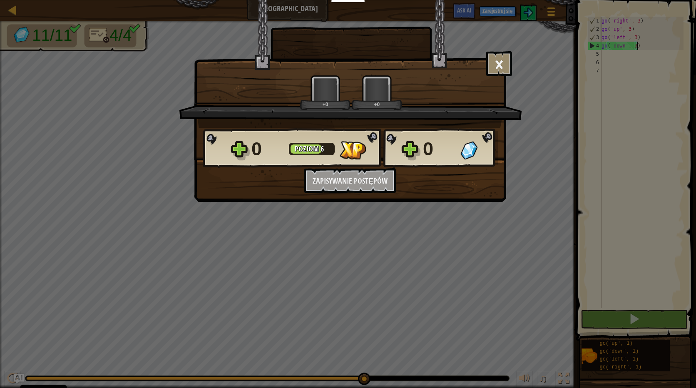
scroll to position [4, 2]
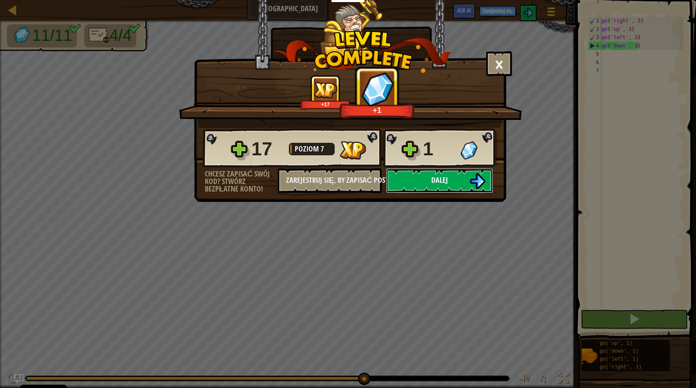
click at [421, 175] on button "Dalej" at bounding box center [439, 180] width 107 height 25
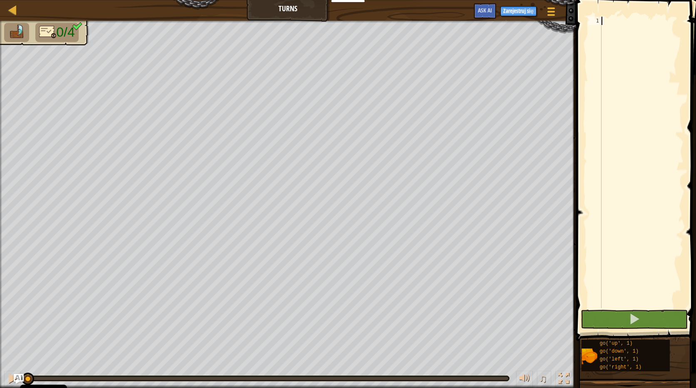
type textarea "go"
type textarea "go('left', 2)"
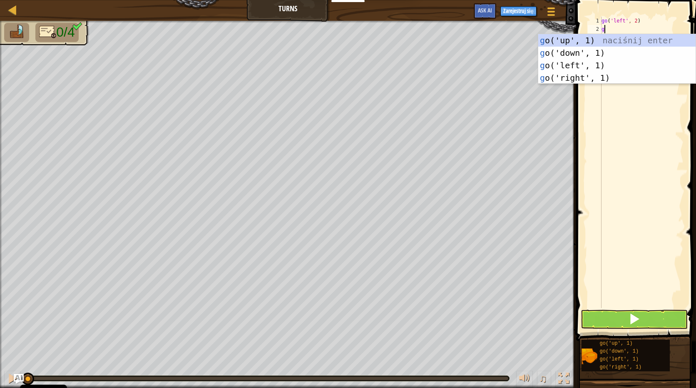
type textarea "go"
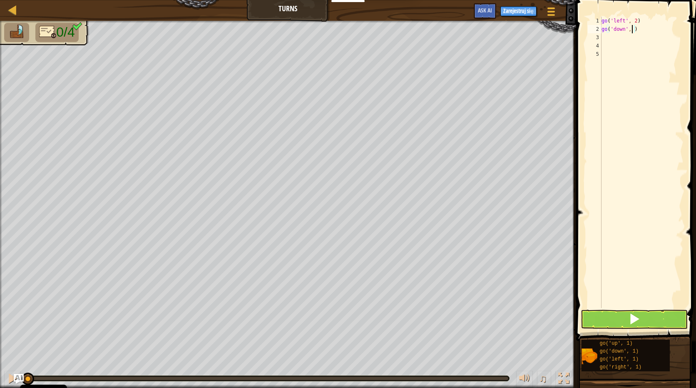
type textarea "go('down', 2)"
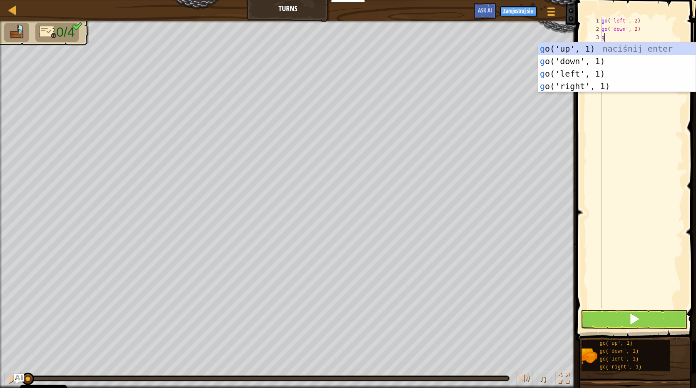
type textarea "go"
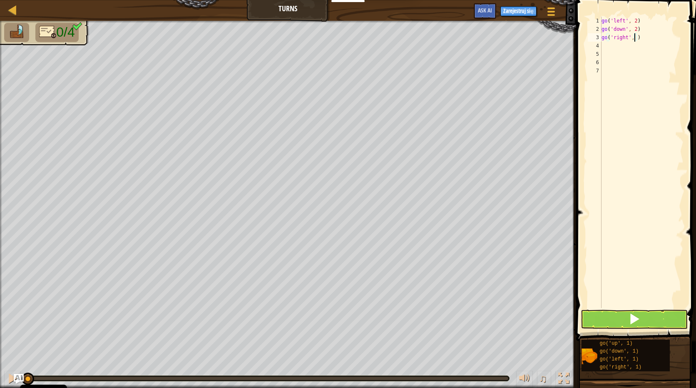
type textarea "go('right', 4)"
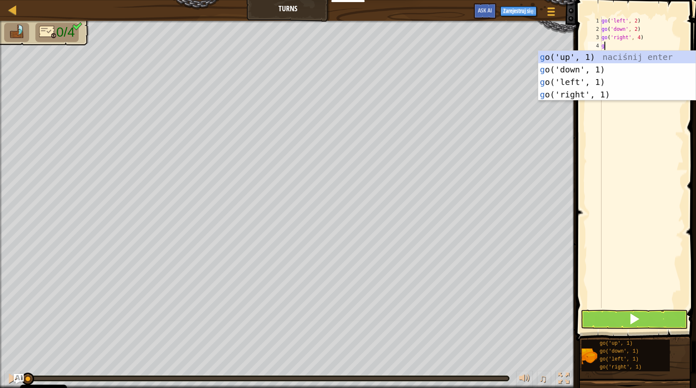
type textarea "go"
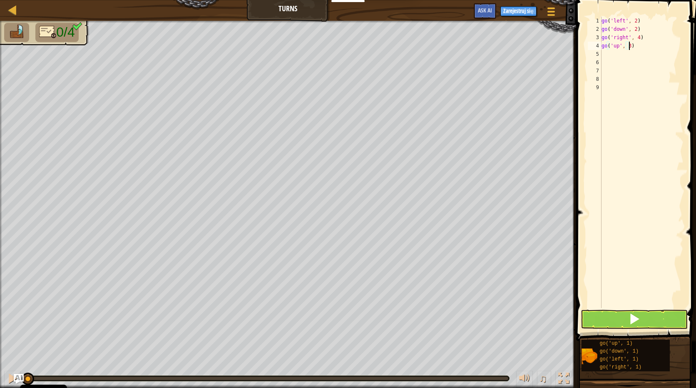
scroll to position [4, 2]
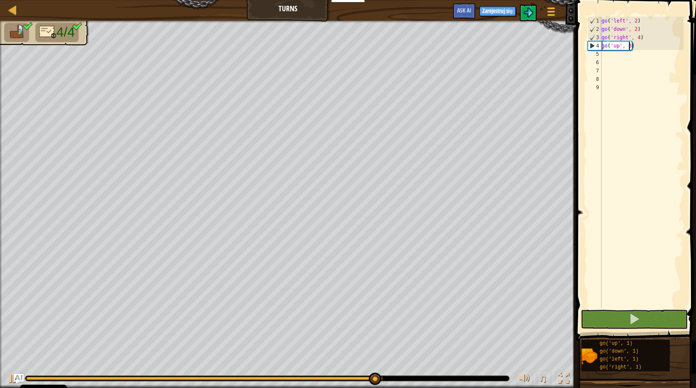
type textarea "go('up', 3)"
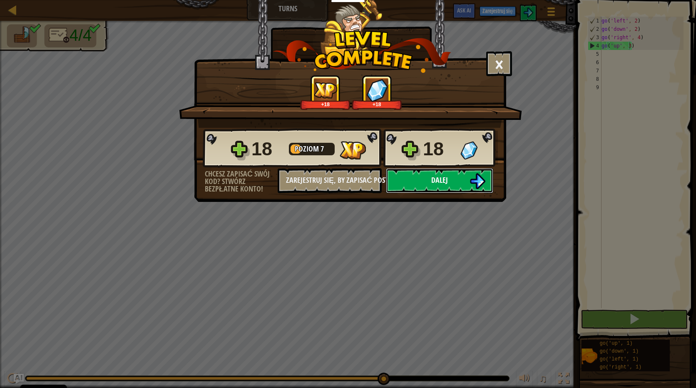
click at [404, 173] on button "Dalej" at bounding box center [439, 180] width 107 height 25
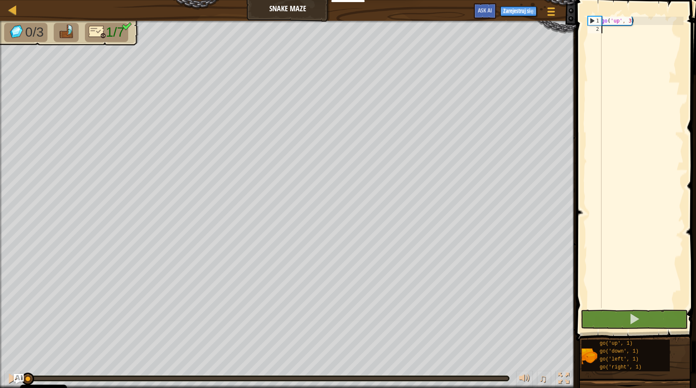
type textarea "go"
type textarea "go('left', 2)"
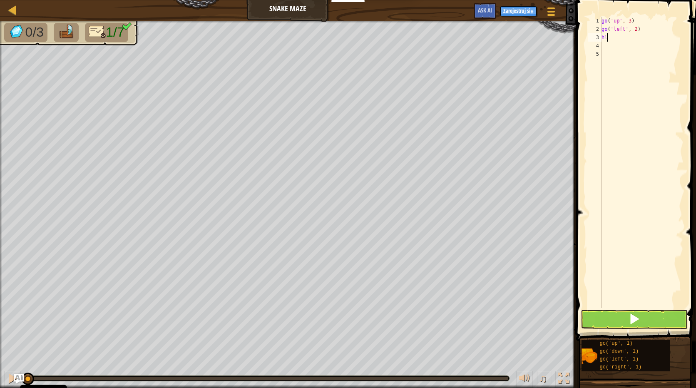
type textarea "h"
type textarea "go"
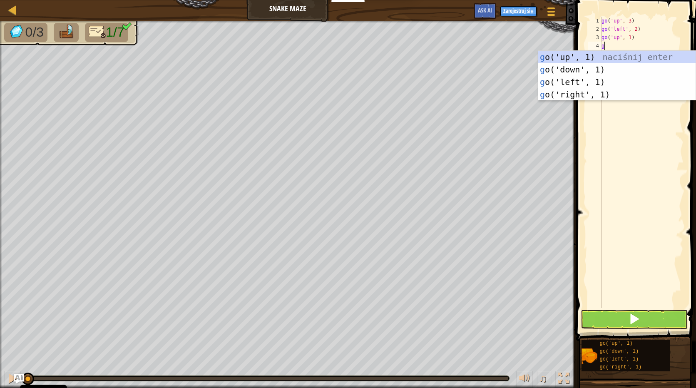
type textarea "go"
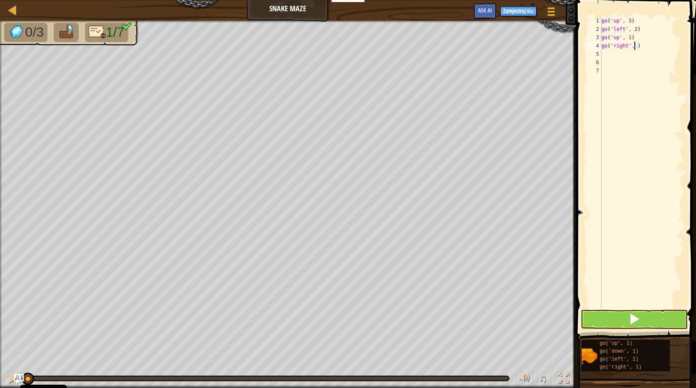
type textarea "go('right', 2)"
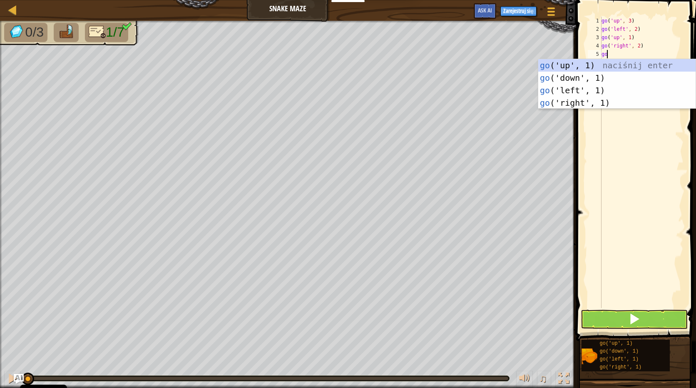
type textarea "go"
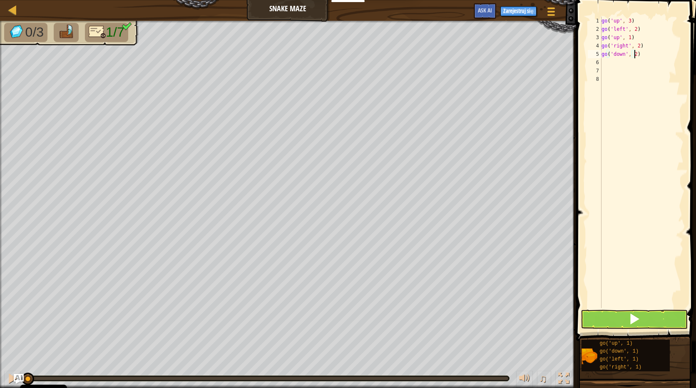
scroll to position [4, 2]
type textarea "go('down', 2)"
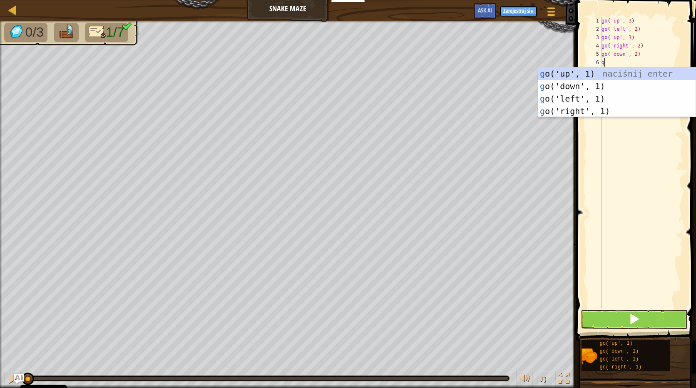
type textarea "go"
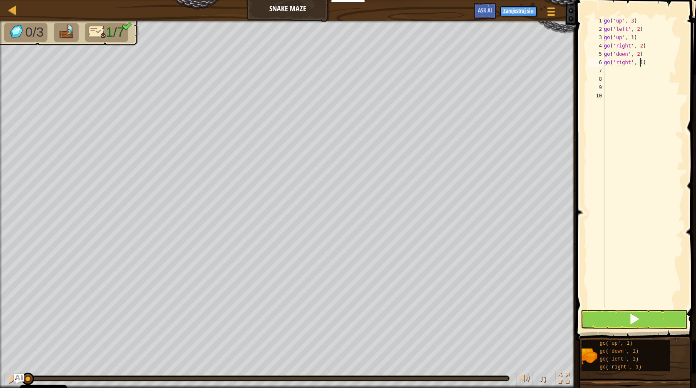
type textarea "go('right', 2)"
type textarea "go"
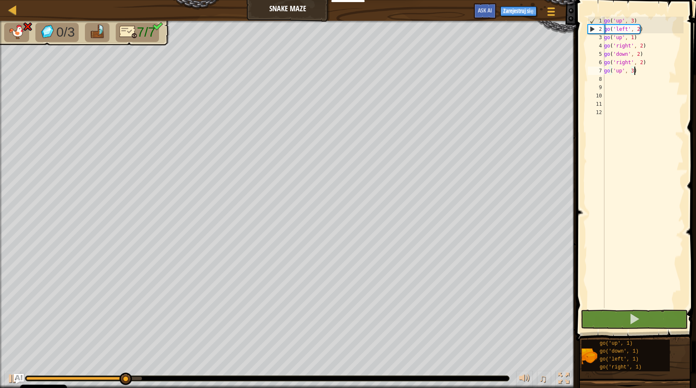
click at [625, 30] on div "go ( 'up' , 3 ) go ( 'left' , 2 ) go ( 'up' , 1 ) go ( 'right' , 2 ) go ( 'down…" at bounding box center [642, 171] width 81 height 308
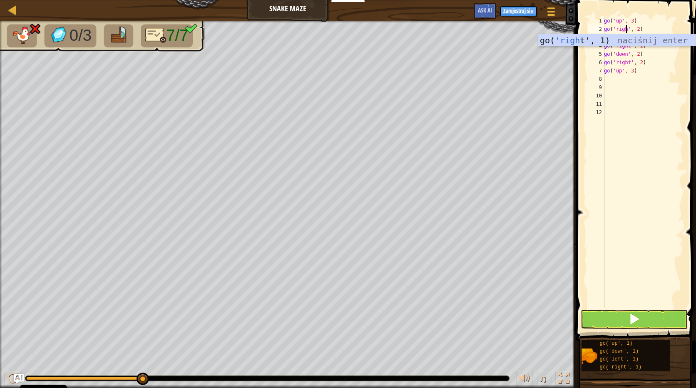
scroll to position [4, 2]
click at [644, 69] on div "go ( 'up' , 3 ) go ( 'right' , 2 ) go ( 'up' , 1 ) go ( 'right' , 2 ) go ( 'dow…" at bounding box center [642, 171] width 81 height 308
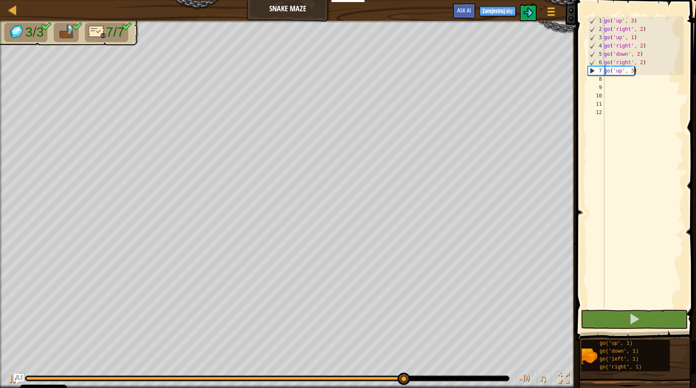
type textarea "go('up', 3)"
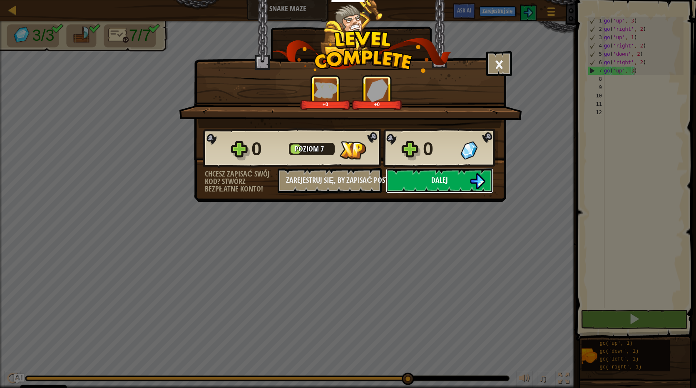
click at [454, 184] on button "Dalej" at bounding box center [439, 180] width 107 height 25
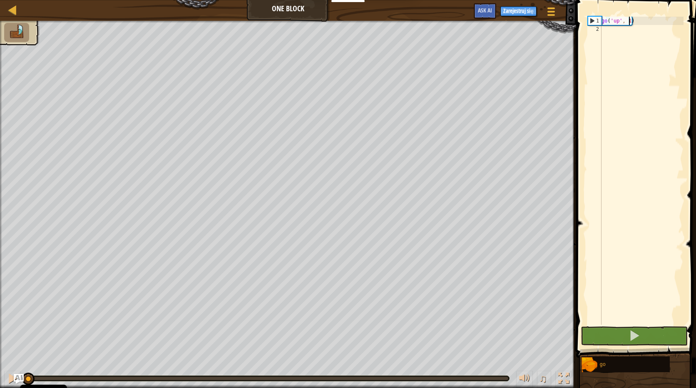
click at [629, 19] on div "go ( 'up' , 1 )" at bounding box center [642, 179] width 84 height 325
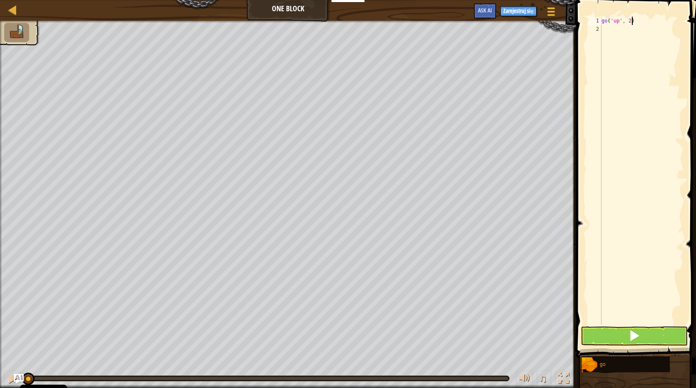
type textarea "go('up', 2)"
click at [607, 28] on div "go ( 'up' , 2 )" at bounding box center [642, 179] width 84 height 325
type textarea "g"
type textarea "go('left', 3)"
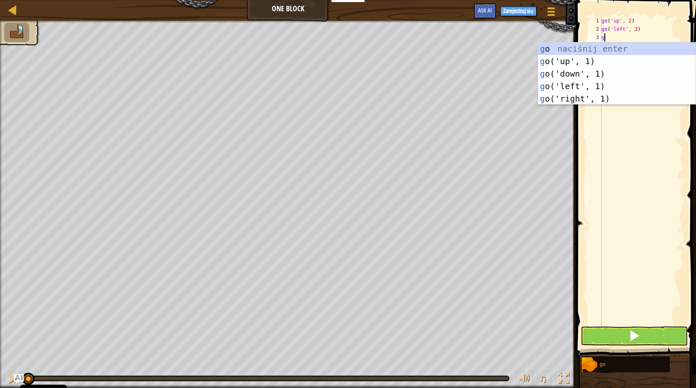
type textarea "go"
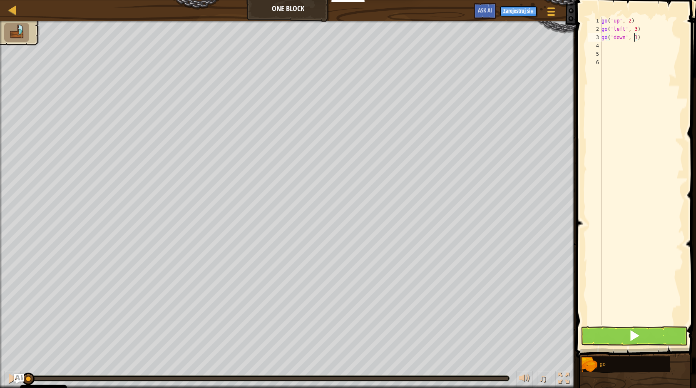
type textarea "go('down', 2)"
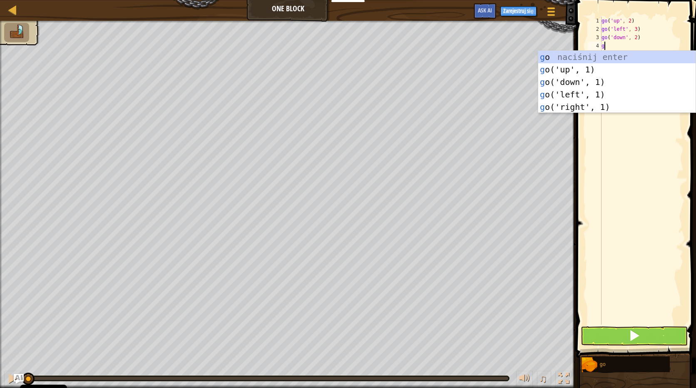
type textarea "go"
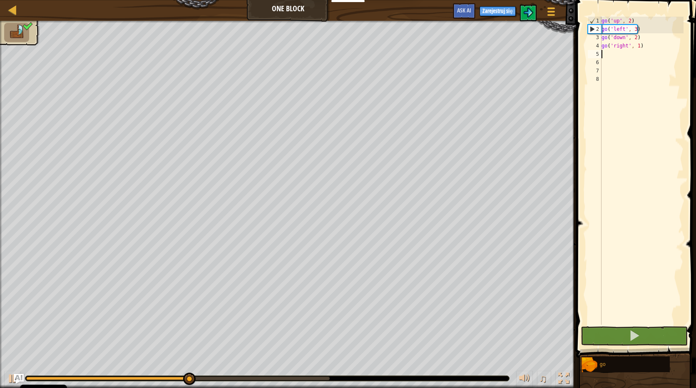
click at [315, 379] on div at bounding box center [177, 378] width 303 height 3
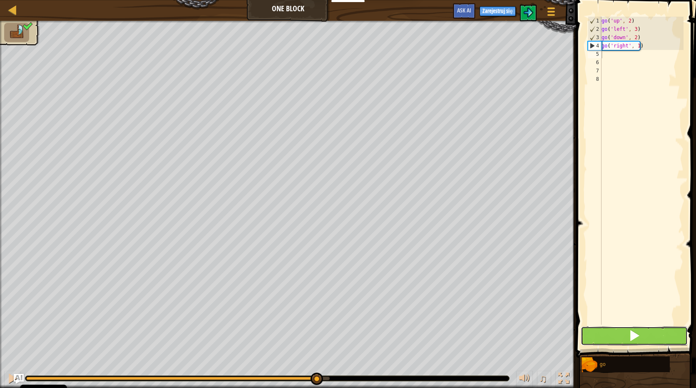
click at [596, 339] on button at bounding box center [633, 335] width 107 height 19
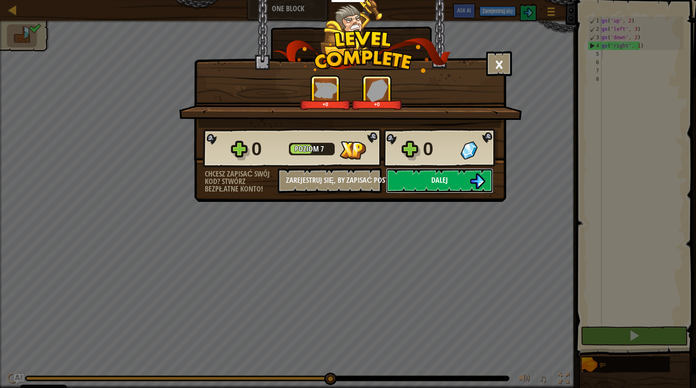
click at [453, 187] on button "Dalej" at bounding box center [439, 180] width 107 height 25
